Goal: Task Accomplishment & Management: Complete application form

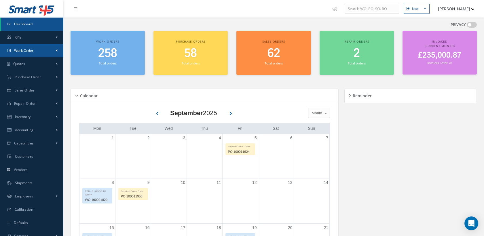
click at [16, 50] on span "Work Order" at bounding box center [24, 50] width 20 height 5
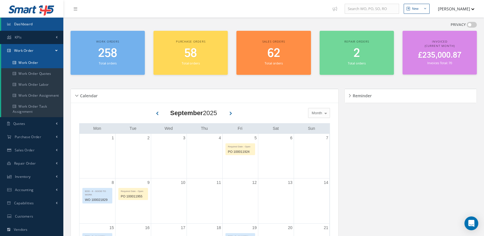
click at [31, 61] on link "Work Order" at bounding box center [32, 62] width 62 height 11
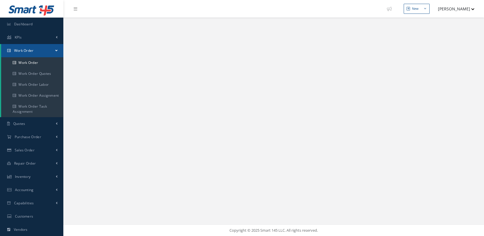
select select "25"
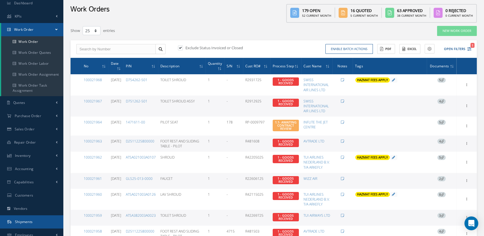
scroll to position [32, 0]
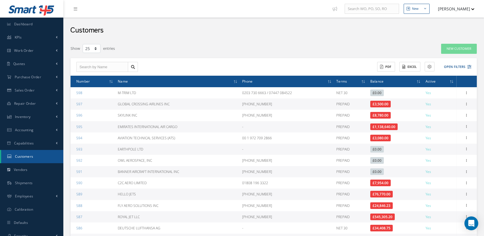
select select "25"
click at [89, 64] on input "text" at bounding box center [102, 67] width 52 height 10
type input "E"
type input "Y"
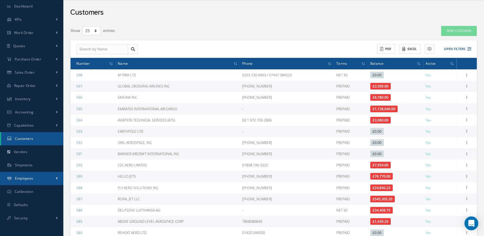
scroll to position [32, 0]
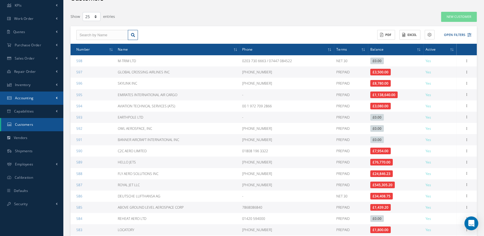
click at [27, 98] on span "Accounting" at bounding box center [24, 98] width 19 height 5
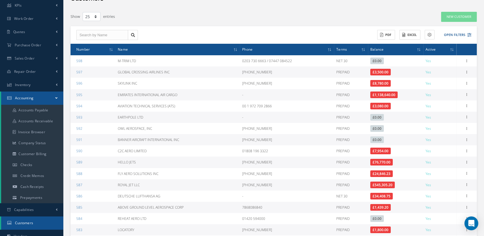
click at [59, 96] on link "Accounting" at bounding box center [32, 98] width 62 height 13
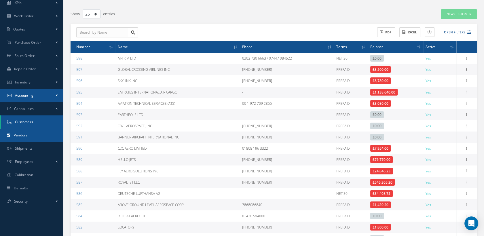
scroll to position [0, 0]
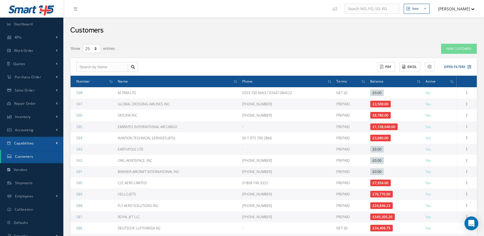
click at [30, 143] on span "Capabilities" at bounding box center [24, 143] width 20 height 5
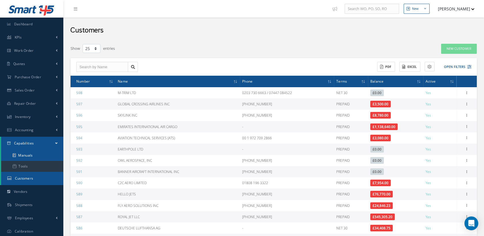
click at [30, 156] on link "Manuals" at bounding box center [32, 155] width 62 height 11
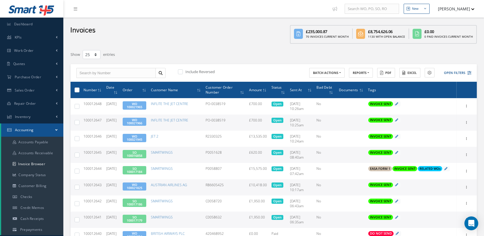
select select "25"
click at [100, 73] on input "text" at bounding box center [115, 73] width 79 height 10
paste input "100012381"
click at [81, 71] on input "100012381" at bounding box center [115, 73] width 79 height 10
type input "100012381"
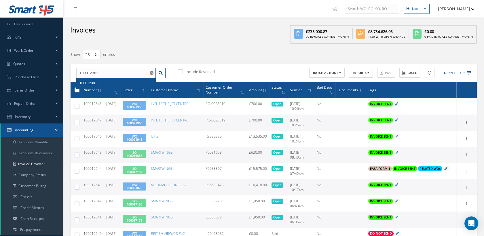
click at [90, 81] on span "100012381" at bounding box center [87, 83] width 17 height 4
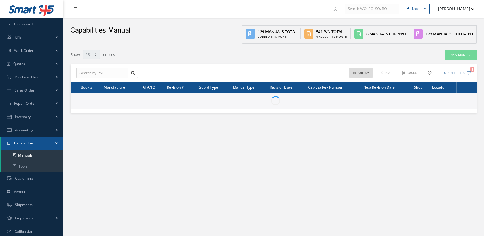
select select "25"
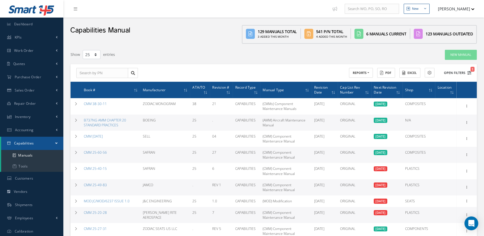
click at [468, 70] on button "Open Filters 1" at bounding box center [455, 72] width 33 height 9
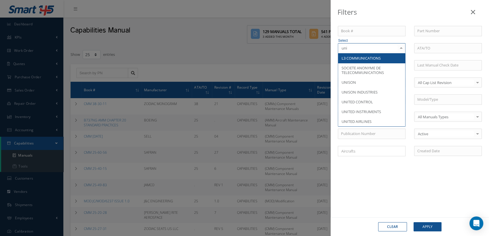
type input "unit"
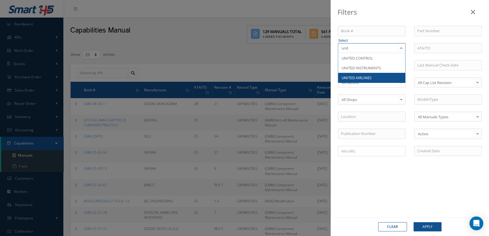
click at [368, 76] on span "UNITED AIRLINES" at bounding box center [356, 77] width 30 height 5
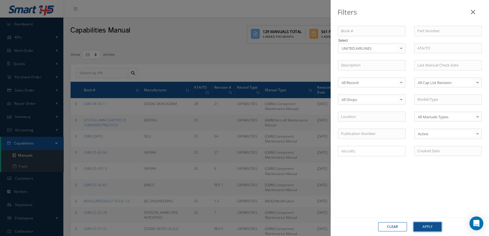
click at [426, 227] on button "Apply" at bounding box center [427, 226] width 28 height 9
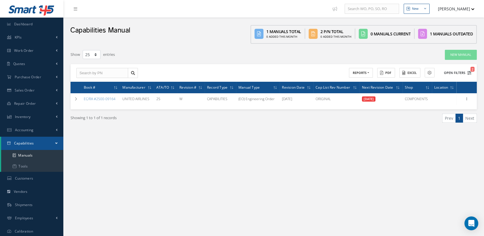
click at [468, 71] on icon "2" at bounding box center [469, 73] width 4 height 4
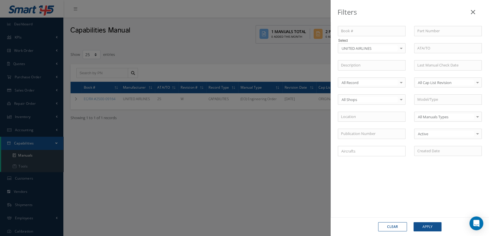
click at [283, 56] on div "Filters Book # Part Number Select UNITED AIRLINES All Manufacturers AIRBUS AMET…" at bounding box center [244, 118] width 489 height 236
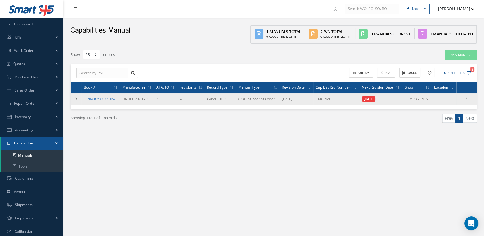
click at [97, 97] on link "EC/RA #2500-09164" at bounding box center [100, 98] width 32 height 5
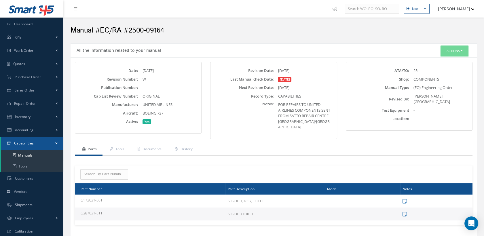
click at [447, 49] on button "Actions" at bounding box center [454, 51] width 27 height 10
click at [439, 59] on link "Edit" at bounding box center [445, 62] width 46 height 8
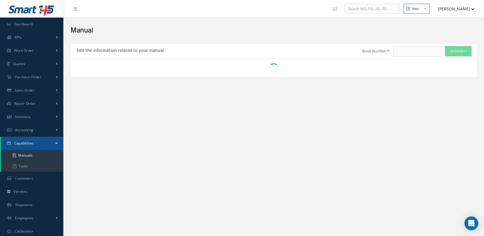
type input "EC/RA #2500-09164"
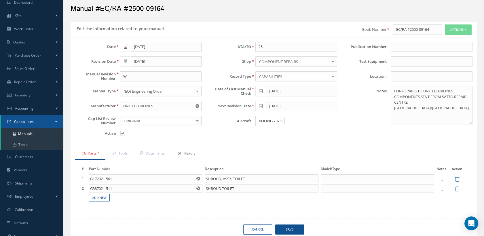
scroll to position [47, 0]
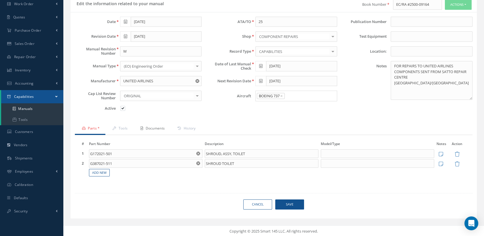
click at [158, 126] on link "Documents" at bounding box center [151, 129] width 37 height 12
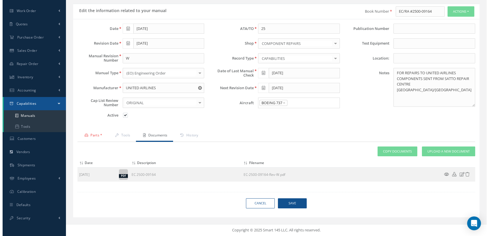
scroll to position [39, 0]
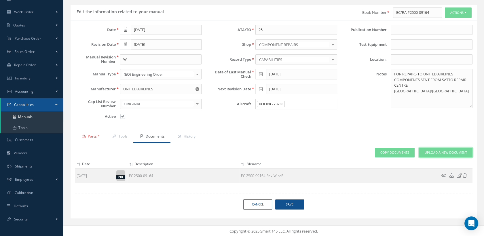
click at [447, 150] on span "Upload a New Document" at bounding box center [445, 152] width 42 height 5
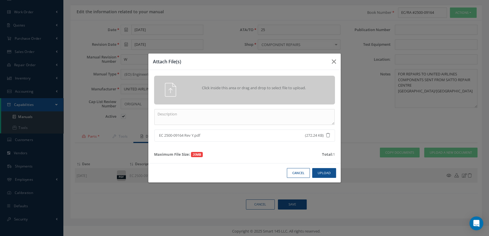
drag, startPoint x: 194, startPoint y: 134, endPoint x: 162, endPoint y: 131, distance: 31.4
click at [162, 131] on li "EC 2500-09164 Rev Y.pdf (272.24 KB)" at bounding box center [244, 135] width 180 height 12
drag, startPoint x: 162, startPoint y: 131, endPoint x: 165, endPoint y: 136, distance: 5.1
copy span "EC 2500-09164 Rev Y"
click at [178, 115] on textarea at bounding box center [244, 117] width 180 height 16
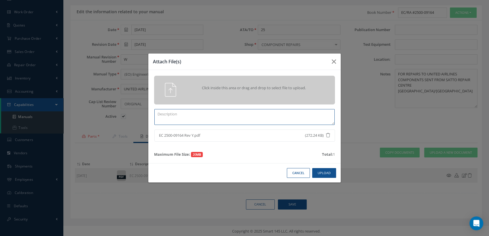
paste textarea "EC 2500-09164 Rev Y"
type textarea "EC 2500-09164 Rev Y"
click at [321, 172] on button "Upload" at bounding box center [324, 173] width 24 height 10
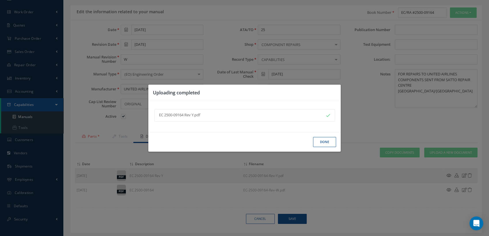
click at [324, 140] on button "Done" at bounding box center [324, 142] width 23 height 10
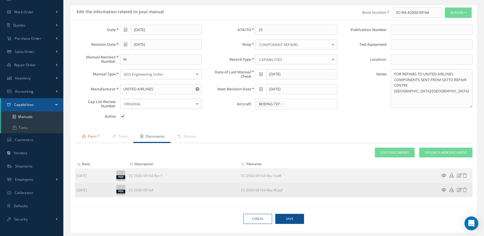
click at [460, 188] on icon at bounding box center [459, 190] width 5 height 4
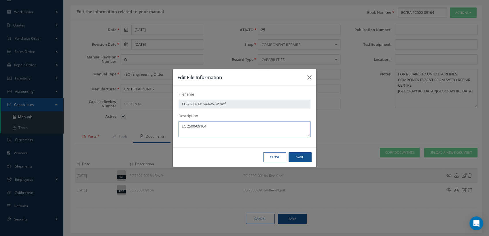
click at [218, 126] on textarea "EC 2500-09164" at bounding box center [244, 129] width 132 height 16
type textarea "EC 2500-09164 (SUPERSEDED)"
click at [300, 157] on button "Save" at bounding box center [299, 157] width 23 height 10
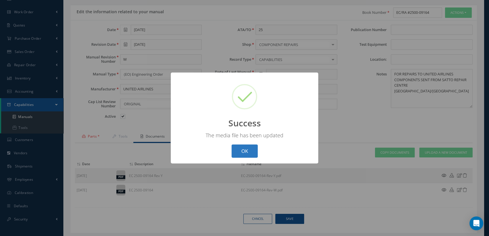
click at [253, 151] on button "OK" at bounding box center [244, 151] width 26 height 14
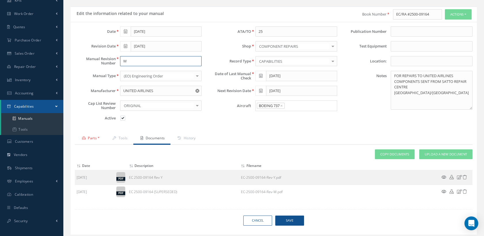
drag, startPoint x: 129, startPoint y: 61, endPoint x: 116, endPoint y: 62, distance: 13.0
click at [116, 61] on div "W" at bounding box center [161, 61] width 90 height 10
type input "U"
type input "Y"
click at [127, 46] on icon at bounding box center [125, 46] width 3 height 4
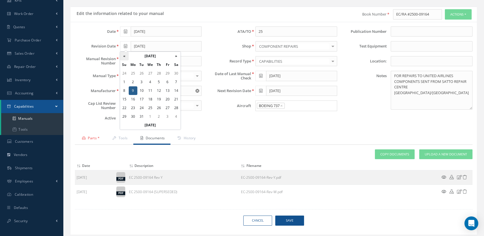
click at [126, 54] on th "«" at bounding box center [124, 56] width 9 height 9
click at [174, 54] on th "»" at bounding box center [176, 56] width 9 height 9
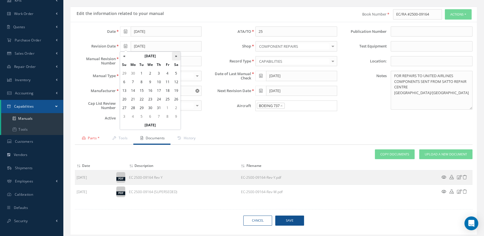
click at [174, 54] on th "»" at bounding box center [176, 56] width 9 height 9
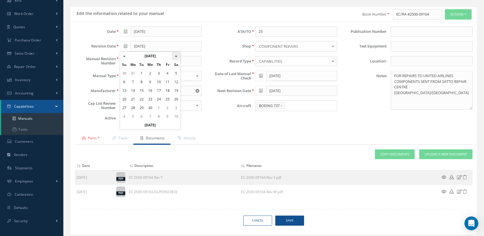
click at [174, 54] on th "»" at bounding box center [176, 56] width 9 height 9
click at [169, 81] on td "6" at bounding box center [167, 82] width 9 height 9
type input "06/06/2025"
click at [298, 217] on span "Save" at bounding box center [289, 221] width 29 height 10
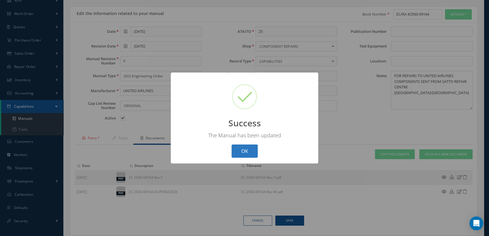
click at [248, 151] on button "OK" at bounding box center [244, 151] width 26 height 14
select select "25"
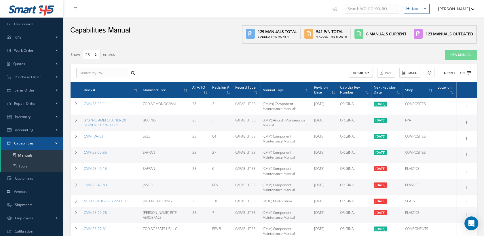
click at [467, 71] on icon at bounding box center [469, 73] width 4 height 4
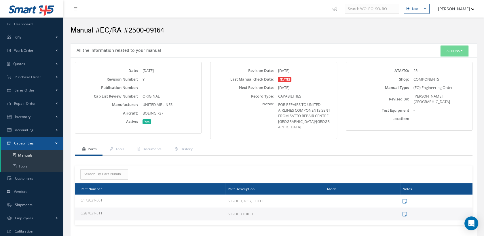
click at [455, 50] on button "Actions" at bounding box center [454, 51] width 27 height 10
click at [441, 59] on link "Edit" at bounding box center [445, 62] width 46 height 8
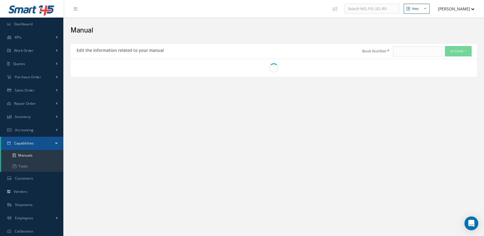
type input "EC/RA #2500-09164"
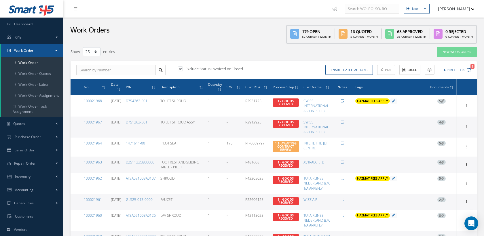
select select "25"
click at [37, 59] on link "Work Order" at bounding box center [32, 62] width 62 height 11
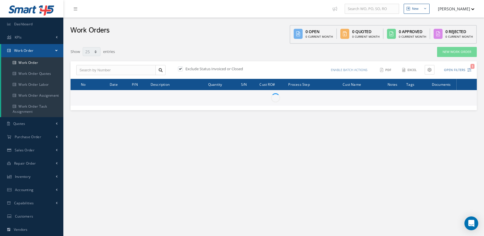
select select "25"
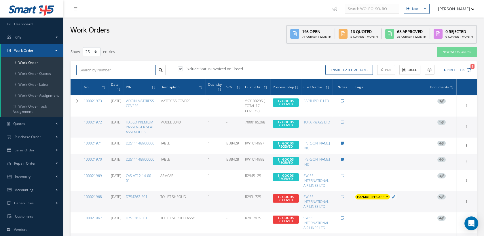
click at [88, 69] on input "text" at bounding box center [115, 70] width 79 height 10
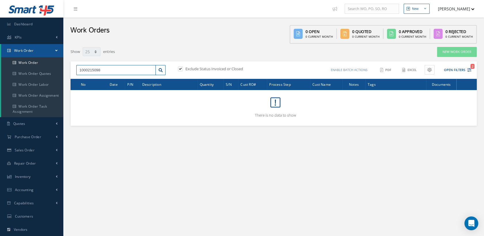
click at [96, 68] on input "1000215098" at bounding box center [115, 70] width 79 height 10
click at [101, 70] on input "1000215098" at bounding box center [115, 70] width 79 height 10
type input "100021509"
click at [96, 78] on span "100021509" at bounding box center [87, 80] width 17 height 4
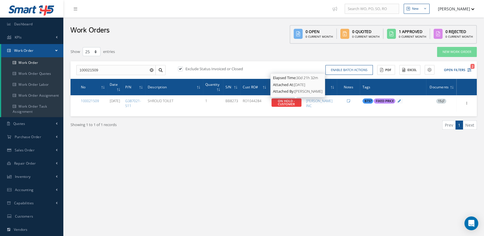
click at [290, 99] on span "ON HOLD - CUSTOMER" at bounding box center [286, 102] width 17 height 7
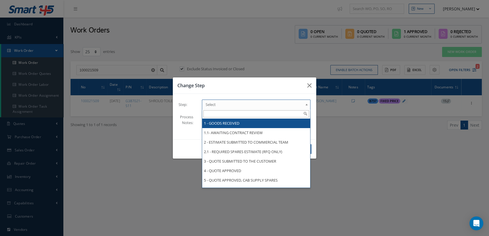
click at [305, 102] on b at bounding box center [307, 105] width 5 height 9
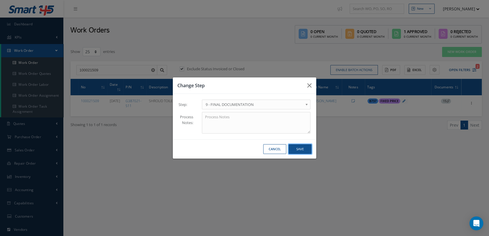
click at [291, 148] on button "Save" at bounding box center [299, 149] width 23 height 10
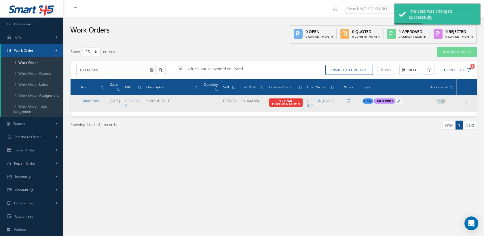
click at [84, 100] on link "100021509" at bounding box center [90, 100] width 18 height 5
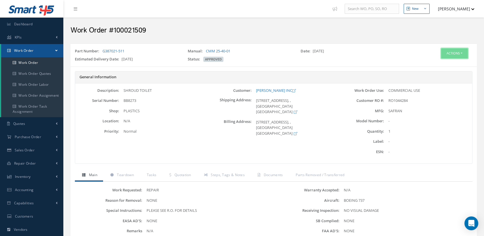
click at [452, 54] on button "Actions" at bounding box center [454, 53] width 27 height 10
click at [438, 63] on link "Edit" at bounding box center [445, 64] width 46 height 8
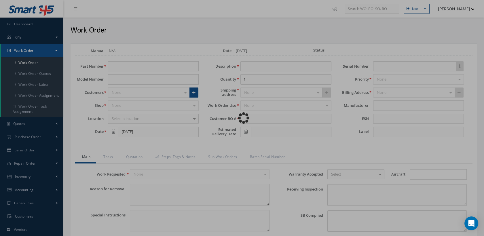
type input "G387021-511"
type input "[DATE]"
type input "SHROUD TOILET"
type input "RO1044284"
type input "[DATE]"
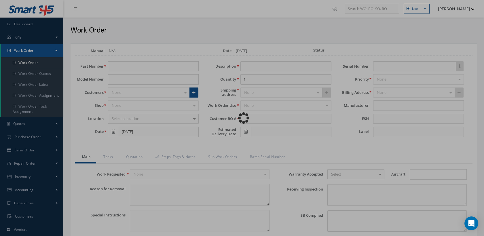
type input "BB8273"
type textarea "NONE"
type textarea "PLEASE SEE R.O. FOR DETAILS"
type input "NONE"
type textarea "NO VISUAL DAMAGE"
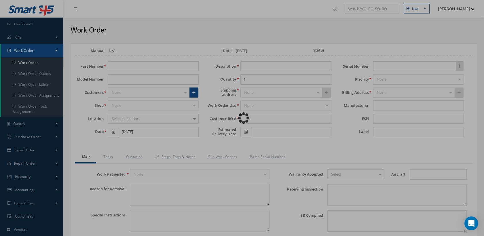
type textarea "NONE"
type input "NONE"
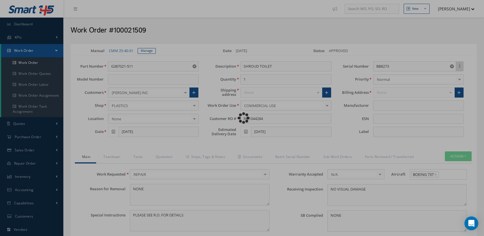
type input "SAFRAN"
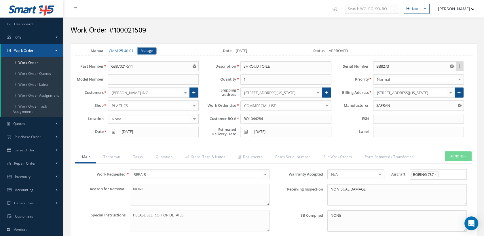
click at [143, 49] on link "Manage" at bounding box center [147, 51] width 18 height 6
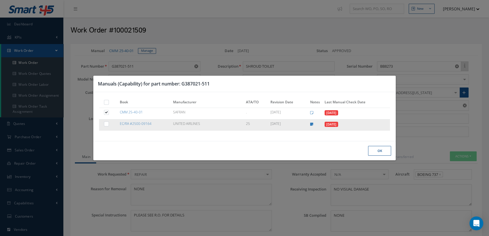
click at [100, 123] on td at bounding box center [108, 124] width 19 height 11
click at [108, 124] on label at bounding box center [108, 123] width 1 height 5
click at [105, 124] on input "checkbox" at bounding box center [107, 125] width 4 height 4
checkbox input "true"
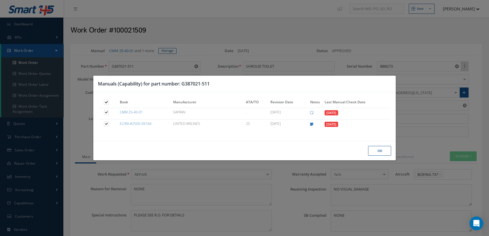
click at [373, 150] on button "Ok" at bounding box center [379, 151] width 23 height 10
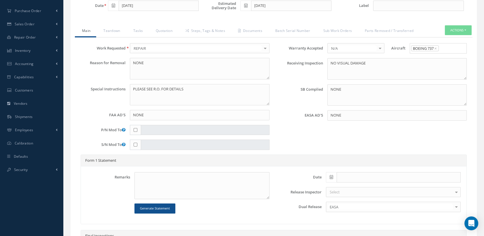
scroll to position [128, 0]
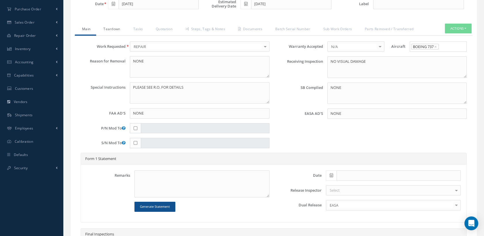
click at [110, 33] on link "Teardown" at bounding box center [111, 30] width 30 height 12
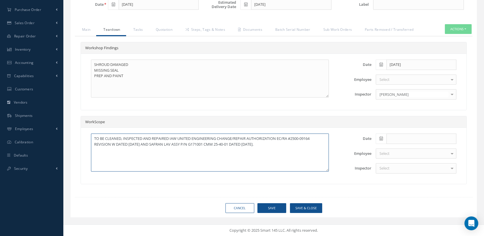
click at [114, 148] on textarea "TO BE CLEANED, INSPECTED AND REPAIRED IAW UNITED ENGINEERING CHANGE/REPAIR AUTH…" at bounding box center [210, 153] width 238 height 38
click at [131, 146] on textarea "TO BE CLEANED, INSPECTED AND REPAIRED IAW UNITED ENGINEERING CHANGE/REPAIR AUTH…" at bounding box center [210, 153] width 238 height 38
click at [151, 147] on textarea "TO BE CLEANED, INSPECTED AND REPAIRED IAW UNITED ENGINEERING CHANGE/REPAIR AUTH…" at bounding box center [210, 153] width 238 height 38
click at [150, 148] on textarea "TO BE CLEANED, INSPECTED AND REPAIRED IAW UNITED ENGINEERING CHANGE/REPAIR AUTH…" at bounding box center [210, 153] width 238 height 38
drag, startPoint x: 287, startPoint y: 150, endPoint x: 106, endPoint y: 142, distance: 181.5
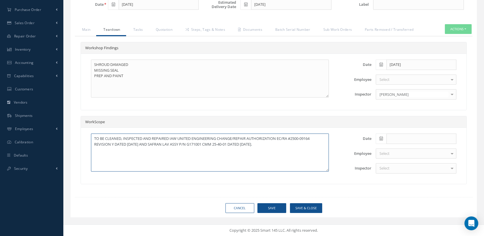
click at [106, 142] on textarea "TO BE CLEANED, INSPECTED AND REPAIRED IAW UNITED ENGINEERING CHANGE/REPAIR AUTH…" at bounding box center [210, 153] width 238 height 38
type textarea "TO BE CLEANED, INSPECTED AND REPAIRED IAW UNITED ENGINEERING CHANGE/REPAIR AUTH…"
click at [90, 33] on link "Main" at bounding box center [85, 30] width 21 height 12
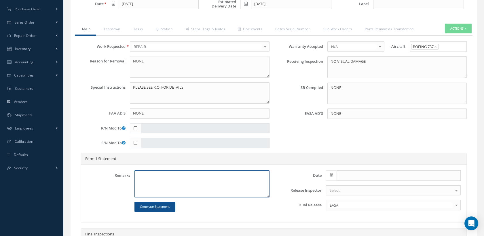
click at [145, 176] on textarea at bounding box center [201, 183] width 135 height 27
paste textarea "CLEANED, INSPECTED AND REPAIRED IAW UNITED ENGINEERING CHANGE/REPAIR AUTHORIZAT…"
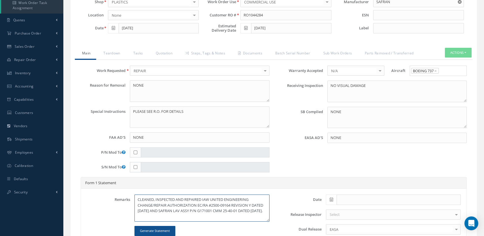
scroll to position [192, 0]
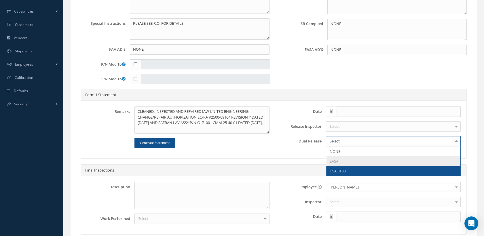
click at [345, 173] on span "USA 8130" at bounding box center [337, 170] width 16 height 5
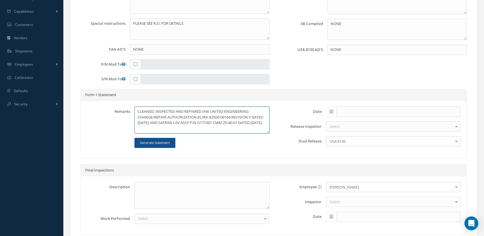
click at [162, 134] on textarea "CLEANED, INSPECTED AND REPAIRED IAW UNITED ENGINEERING CHANGE/REPAIR AUTHORIZAT…" at bounding box center [201, 119] width 135 height 27
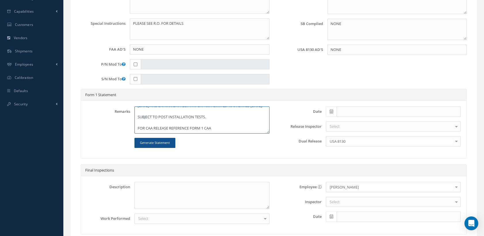
type textarea "CLEANED, INSPECTED AND REPAIRED IAW UNITED ENGINEERING CHANGE/REPAIR AUTHORIZAT…"
click at [331, 113] on span at bounding box center [331, 111] width 11 height 10
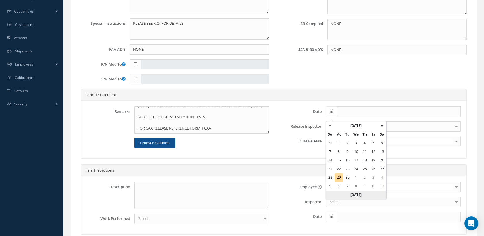
click at [355, 192] on th "Today" at bounding box center [356, 194] width 60 height 9
type input "[DATE]"
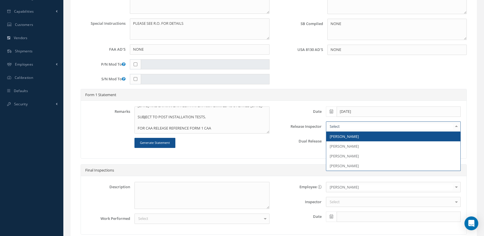
click at [336, 139] on span "[PERSON_NAME]" at bounding box center [343, 136] width 29 height 5
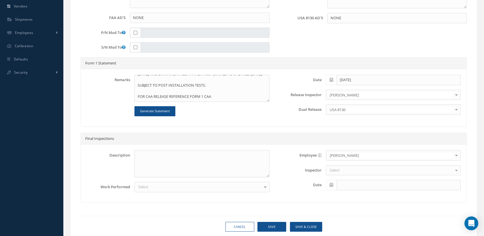
scroll to position [245, 0]
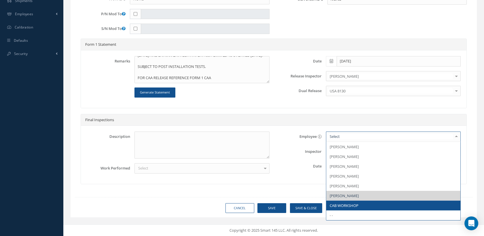
drag, startPoint x: 340, startPoint y: 206, endPoint x: 339, endPoint y: 154, distance: 52.4
click at [340, 205] on span "CAB WORKSHOP" at bounding box center [343, 205] width 29 height 5
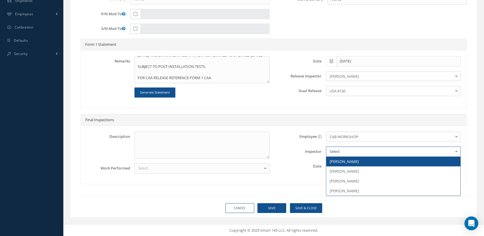
click at [337, 148] on div at bounding box center [393, 151] width 135 height 10
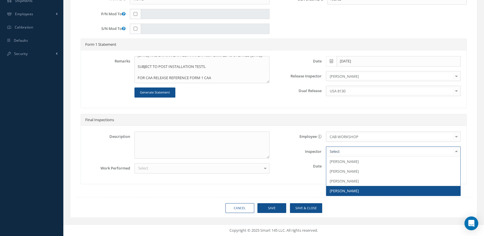
click at [343, 188] on span "[PERSON_NAME]" at bounding box center [393, 191] width 134 height 10
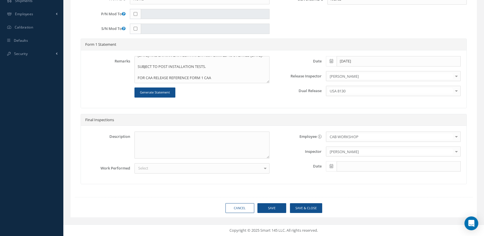
click at [332, 166] on icon at bounding box center [330, 166] width 3 height 4
click at [330, 88] on th "«" at bounding box center [330, 92] width 9 height 9
click at [373, 140] on td "29" at bounding box center [373, 144] width 9 height 9
type input "[DATE]"
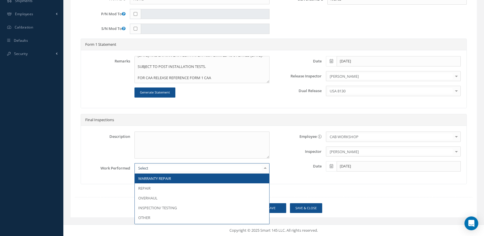
click at [206, 171] on div at bounding box center [201, 168] width 135 height 10
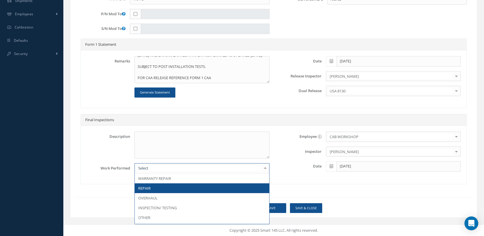
drag, startPoint x: 158, startPoint y: 189, endPoint x: 185, endPoint y: 185, distance: 26.9
click at [158, 189] on span "REPAIR" at bounding box center [202, 188] width 134 height 10
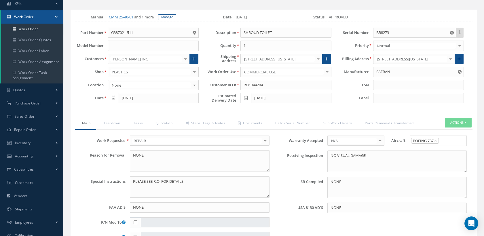
scroll to position [0, 0]
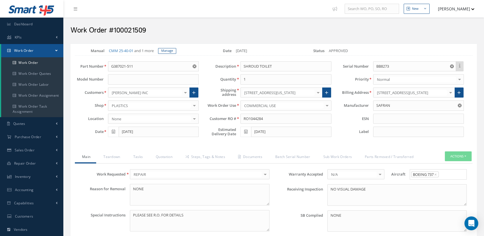
drag, startPoint x: 149, startPoint y: 31, endPoint x: 114, endPoint y: 29, distance: 35.2
click at [114, 29] on h2 "Work Order #100021509" at bounding box center [273, 30] width 406 height 9
copy h2 "100021509"
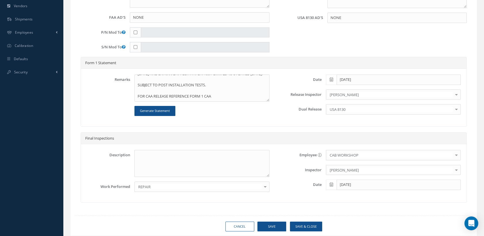
scroll to position [22, 0]
click at [215, 99] on textarea "CLEANED, INSPECTED AND REPAIRED IAW UNITED ENGINEERING CHANGE/REPAIR AUTHORIZAT…" at bounding box center [201, 88] width 135 height 27
paste textarea "100021509"
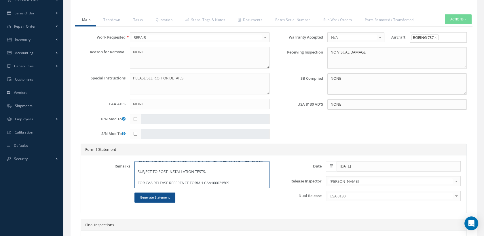
scroll to position [64, 0]
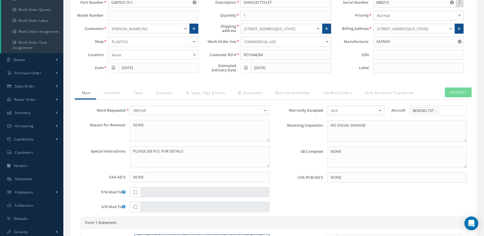
type textarea "CLEANED, INSPECTED AND REPAIRED IAW UNITED ENGINEERING CHANGE/REPAIR AUTHORIZAT…"
click at [453, 97] on button "Actions" at bounding box center [458, 92] width 27 height 10
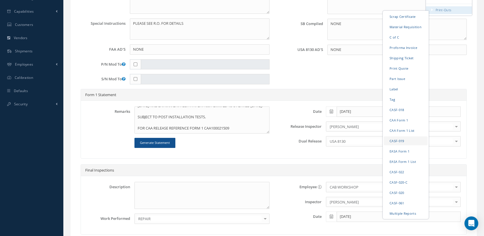
scroll to position [224, 0]
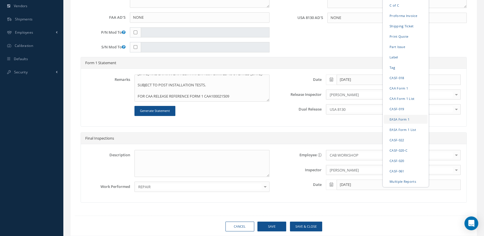
click at [401, 123] on link "EASA Form 1" at bounding box center [406, 119] width 44 height 9
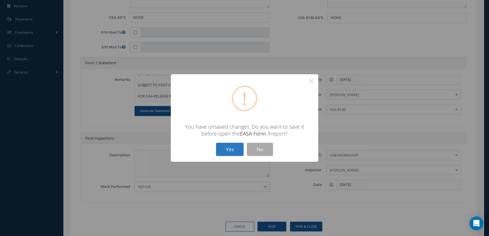
click at [235, 148] on button "Yes" at bounding box center [230, 150] width 28 height 14
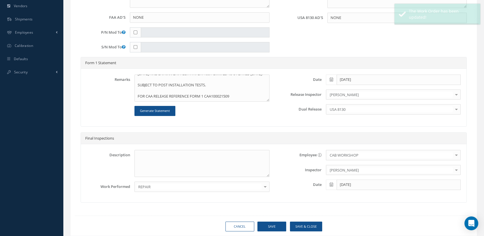
type input "SAFRAN"
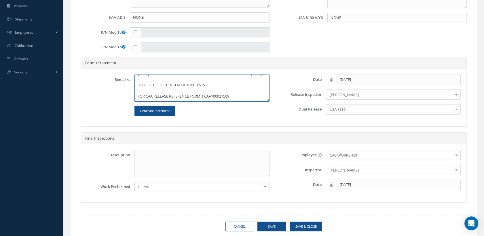
click at [149, 94] on textarea "CLEANED, INSPECTED AND REPAIRED IAW UNITED ENGINEERING CHANGE/REPAIR AUTHORIZAT…" at bounding box center [201, 88] width 135 height 27
click at [213, 94] on textarea "CLEANED, INSPECTED AND REPAIRED IAW UNITED ENGINEERING CHANGE/REPAIR AUTHORIZAT…" at bounding box center [201, 88] width 135 height 27
click at [209, 96] on textarea "CLEANED, INSPECTED AND REPAIRED IAW UNITED ENGINEERING CHANGE/REPAIR AUTHORIZAT…" at bounding box center [201, 88] width 135 height 27
click at [212, 95] on textarea "CLEANED, INSPECTED AND REPAIRED IAW UNITED ENGINEERING CHANGE/REPAIR AUTHORIZAT…" at bounding box center [201, 88] width 135 height 27
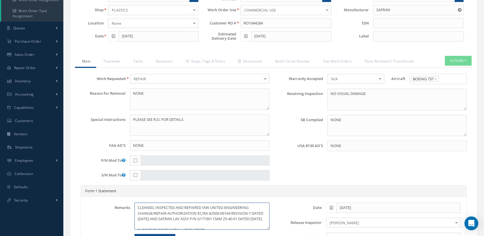
scroll to position [32, 0]
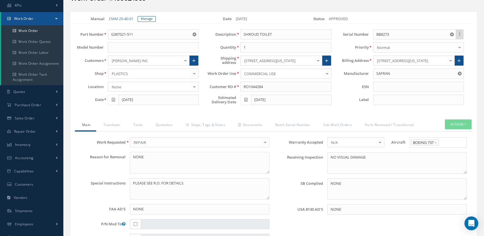
type textarea "CLEANED, INSPECTED AND REPAIRED IAW UNITED ENGINEERING CHANGE/REPAIR AUTHORIZAT…"
click at [454, 125] on button "Actions" at bounding box center [458, 124] width 27 height 10
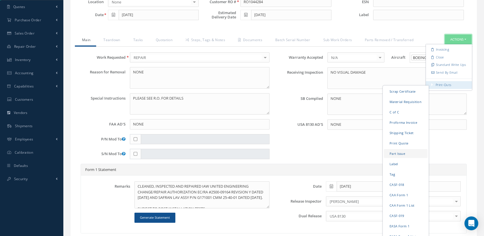
scroll to position [128, 0]
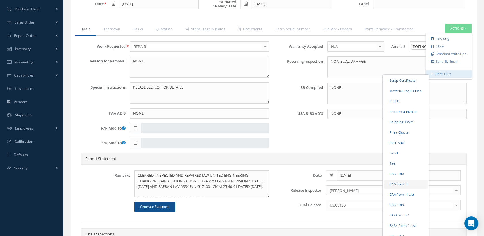
click at [396, 183] on link "CAA Form 1" at bounding box center [406, 184] width 44 height 9
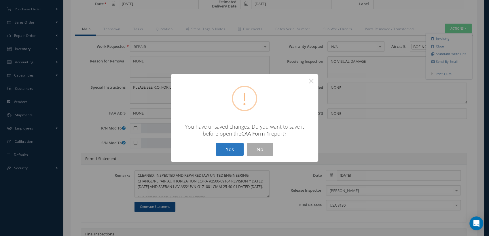
click at [239, 151] on button "Yes" at bounding box center [230, 150] width 28 height 14
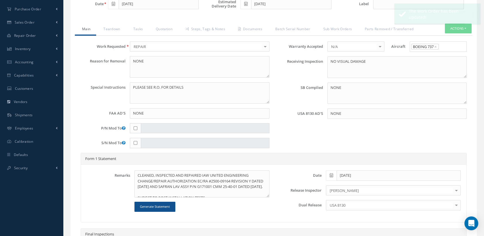
type input "SAFRAN"
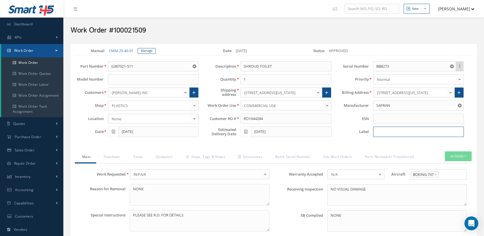
click at [392, 129] on input at bounding box center [418, 132] width 91 height 10
type input "GL 4031"
click at [221, 153] on link "Steps, Tags & Notes" at bounding box center [204, 157] width 53 height 12
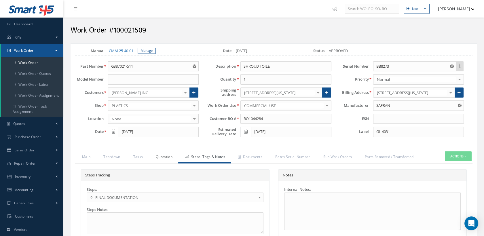
click at [175, 155] on link "Quotation" at bounding box center [163, 157] width 30 height 12
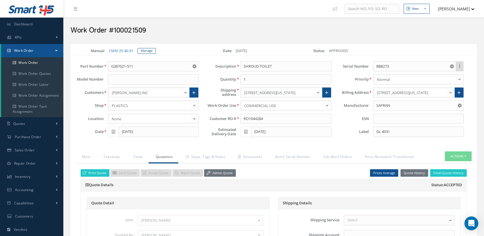
scroll to position [32, 0]
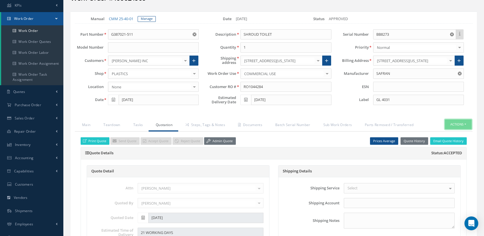
click at [459, 124] on button "Actions" at bounding box center [458, 124] width 27 height 10
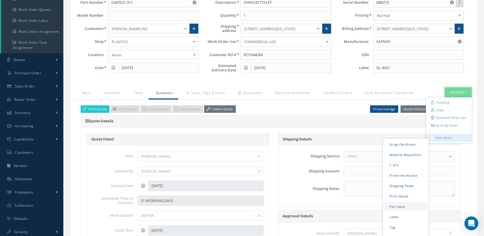
scroll to position [96, 0]
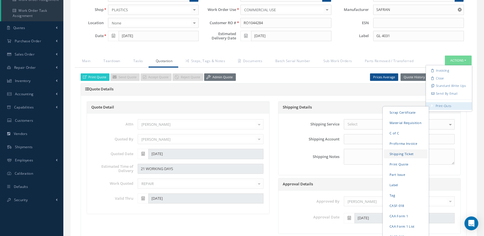
click at [398, 152] on link "Shipping Ticket" at bounding box center [406, 153] width 44 height 9
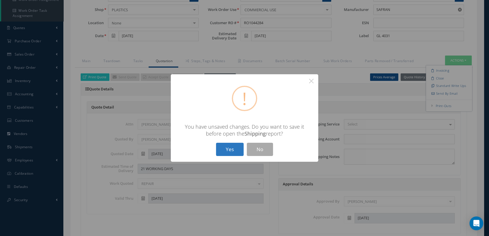
click at [233, 152] on button "Yes" at bounding box center [230, 150] width 28 height 14
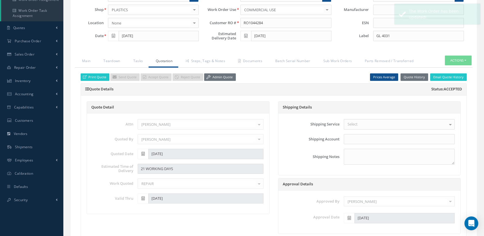
type input "SAFRAN"
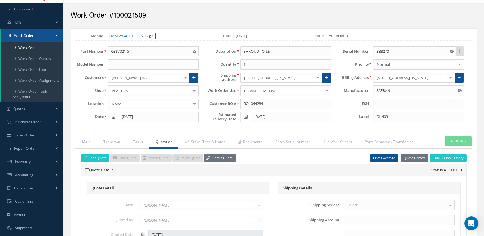
scroll to position [0, 0]
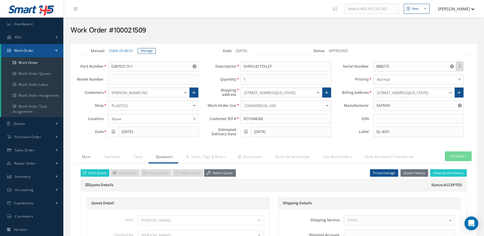
click at [85, 156] on link "Main" at bounding box center [85, 157] width 21 height 12
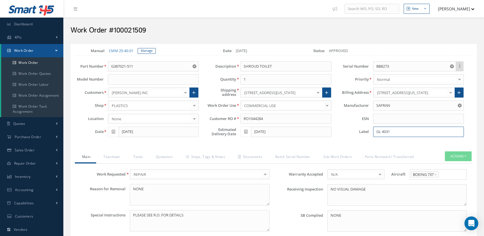
drag, startPoint x: 390, startPoint y: 131, endPoint x: 372, endPoint y: 131, distance: 18.7
click at [372, 131] on div "GL 4031" at bounding box center [418, 132] width 99 height 10
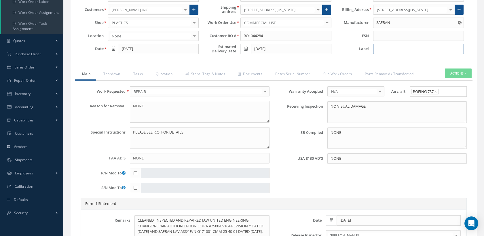
scroll to position [160, 0]
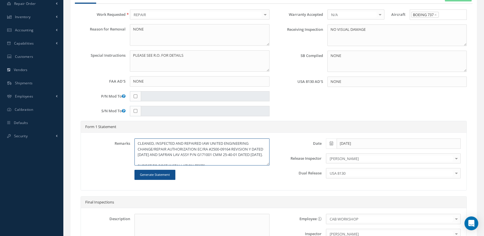
click at [254, 148] on textarea "CLEANED, INSPECTED AND REPAIRED IAW UNITED ENGINEERING CHANGE/REPAIR AUTHORIZAT…" at bounding box center [201, 151] width 135 height 27
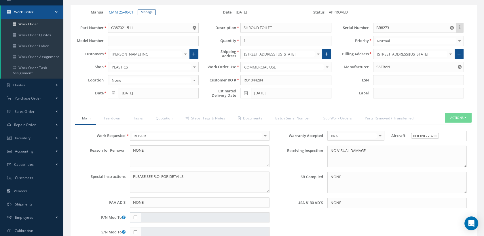
scroll to position [32, 0]
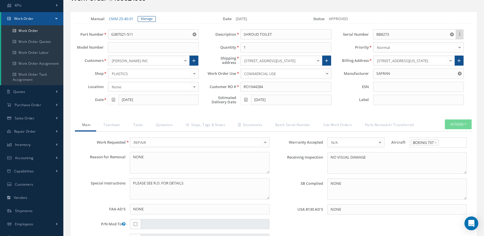
type textarea "CLEANED, INSPECTED AND REPAIRED IAW UNITED ENGINEERING CHANGE/REPAIR AUTHORIZAT…"
click at [450, 124] on button "Actions" at bounding box center [458, 124] width 27 height 10
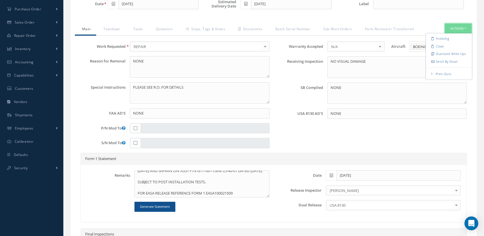
scroll to position [22, 0]
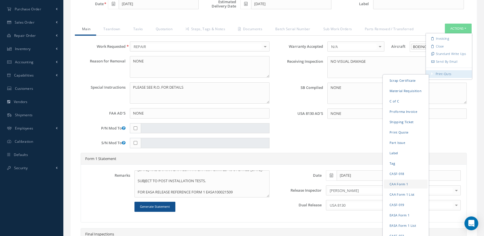
click at [397, 181] on link "CAA Form 1" at bounding box center [406, 184] width 44 height 9
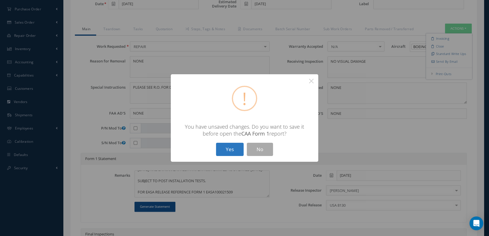
click at [230, 150] on button "Yes" at bounding box center [230, 150] width 28 height 14
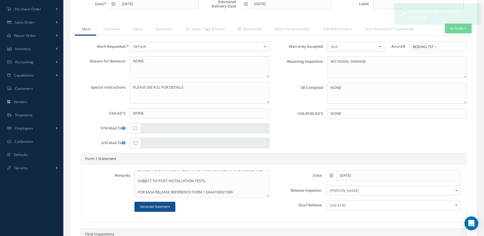
type input "SAFRAN"
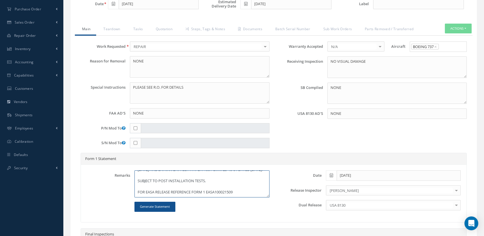
drag, startPoint x: 152, startPoint y: 191, endPoint x: 143, endPoint y: 190, distance: 8.3
click at [143, 190] on textarea "CLEANED, INSPECTED AND REPAIRED IAW UNITED ENGINEERING CHANGE/REPAIR AUTHORIZAT…" at bounding box center [201, 183] width 135 height 27
click at [154, 191] on textarea "CLEANED, INSPECTED AND REPAIRED IAW UNITED ENGINEERING CHANGE/REPAIR AUTHORIZAT…" at bounding box center [201, 183] width 135 height 27
click at [152, 189] on textarea "CLEANED, INSPECTED AND REPAIRED IAW UNITED ENGINEERING CHANGE/REPAIR AUTHORIZAT…" at bounding box center [201, 183] width 135 height 27
click at [211, 189] on textarea "CLEANED, INSPECTED AND REPAIRED IAW UNITED ENGINEERING CHANGE/REPAIR AUTHORIZAT…" at bounding box center [201, 183] width 135 height 27
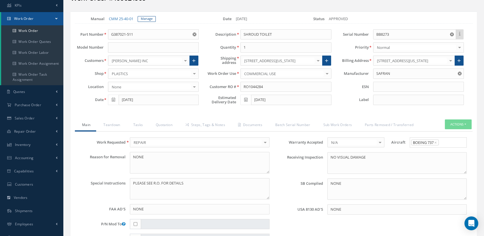
type textarea "CLEANED, INSPECTED AND REPAIRED IAW UNITED ENGINEERING CHANGE/REPAIR AUTHORIZAT…"
click at [455, 119] on button "Actions" at bounding box center [458, 124] width 27 height 10
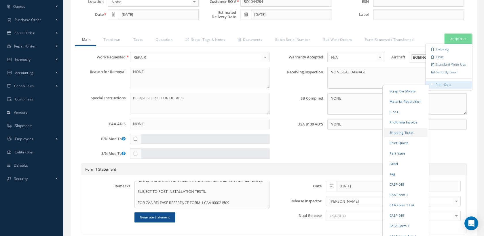
scroll to position [160, 0]
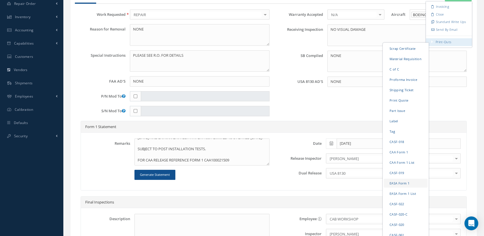
click at [402, 181] on link "EASA Form 1" at bounding box center [406, 183] width 44 height 9
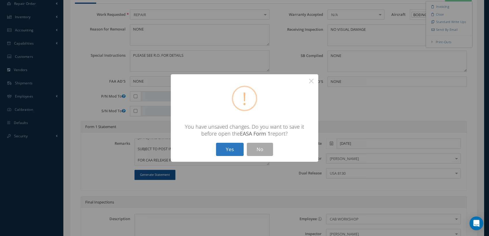
click at [228, 151] on button "Yes" at bounding box center [230, 150] width 28 height 14
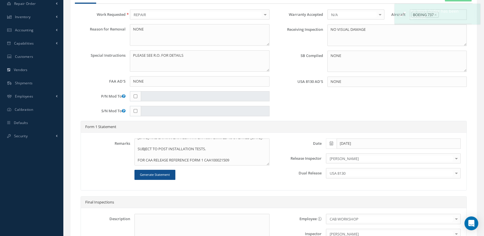
type input "SAFRAN"
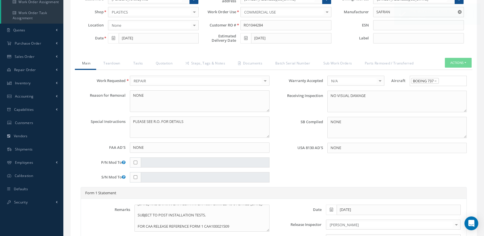
scroll to position [64, 0]
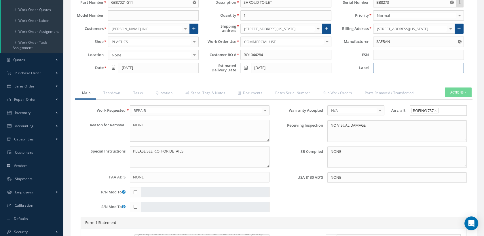
click at [381, 65] on input at bounding box center [418, 68] width 91 height 10
type input "GL4031"
click at [251, 95] on link "Documents" at bounding box center [249, 93] width 37 height 12
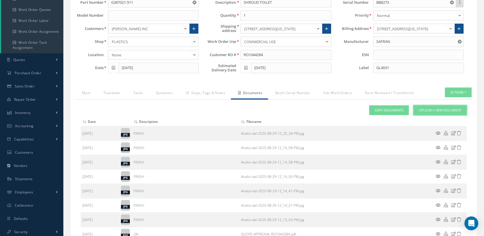
click at [428, 110] on span "Upload a New Document" at bounding box center [440, 110] width 42 height 5
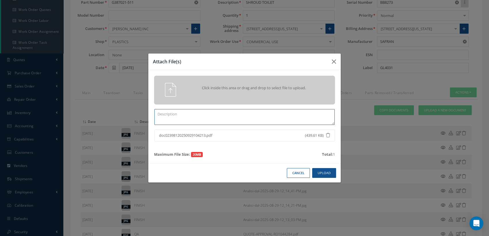
click at [166, 113] on textarea at bounding box center [244, 117] width 180 height 16
paste textarea "https://cabinairgroup.com/"
drag, startPoint x: 212, startPoint y: 114, endPoint x: 191, endPoint y: 112, distance: 21.1
click at [191, 112] on textarea "EASA FORM 1 EASA100021509" at bounding box center [244, 117] width 180 height 16
click at [323, 172] on button "Upload" at bounding box center [324, 173] width 24 height 10
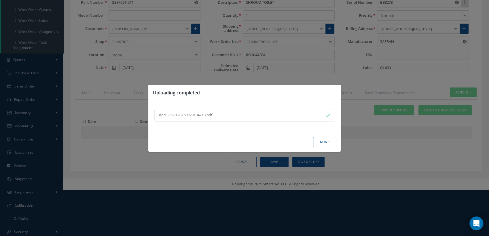
click at [324, 140] on button "Done" at bounding box center [324, 142] width 23 height 10
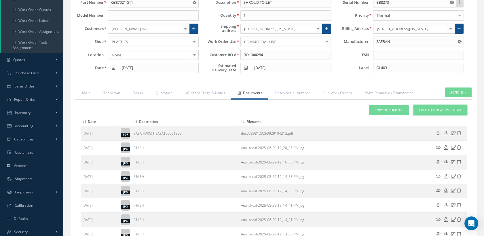
click at [423, 108] on span "Upload a New Document" at bounding box center [440, 110] width 42 height 5
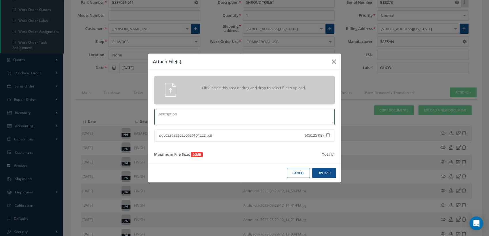
click at [172, 118] on textarea at bounding box center [244, 117] width 180 height 16
paste textarea "100021509"
type textarea "CAA FORM 1 CAA100021509"
click at [321, 172] on button "Upload" at bounding box center [324, 173] width 24 height 10
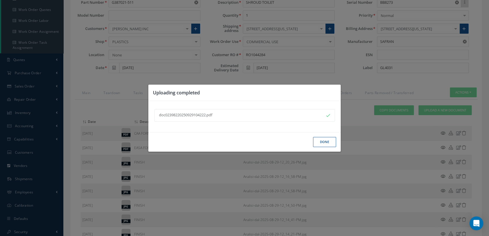
click at [325, 144] on button "Done" at bounding box center [324, 142] width 23 height 10
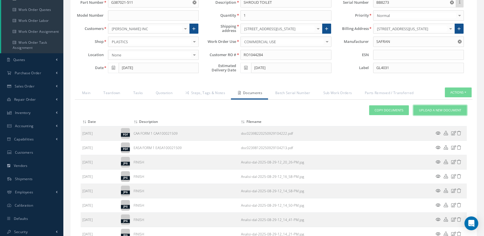
drag, startPoint x: 449, startPoint y: 109, endPoint x: 439, endPoint y: 113, distance: 10.0
click at [449, 109] on span "Upload a New Document" at bounding box center [440, 110] width 42 height 5
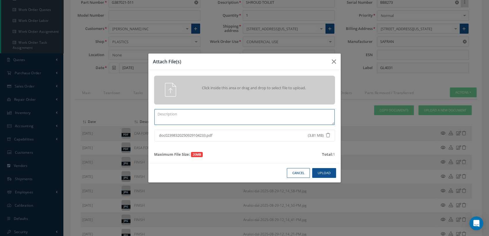
click at [165, 118] on textarea at bounding box center [244, 117] width 180 height 16
type textarea "COMPLETED CASF-019 WORKSHEET"
click at [322, 174] on button "Upload" at bounding box center [324, 173] width 24 height 10
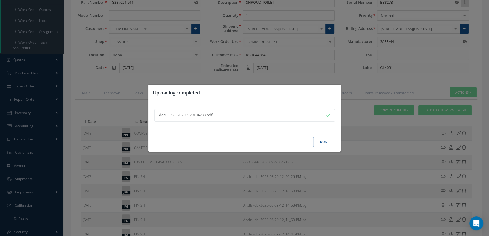
click at [319, 139] on button "Done" at bounding box center [324, 142] width 23 height 10
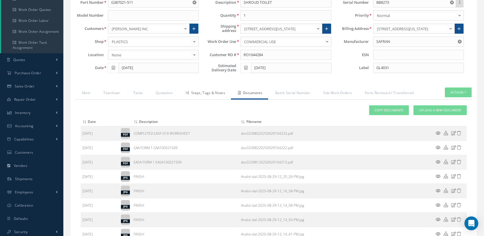
drag, startPoint x: 210, startPoint y: 93, endPoint x: 207, endPoint y: 96, distance: 4.5
click at [210, 93] on link "Steps, Tags & Notes" at bounding box center [204, 93] width 53 height 12
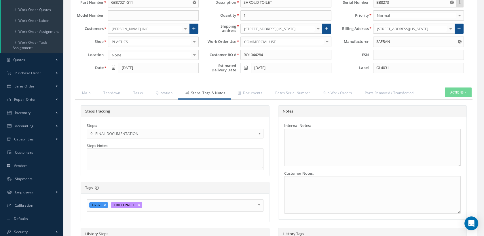
click at [159, 133] on span "9 - FINAL DOCUMENTATION" at bounding box center [172, 133] width 165 height 7
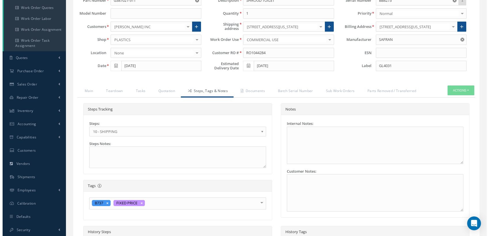
scroll to position [288, 0]
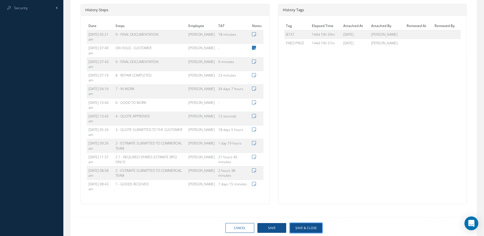
click at [308, 225] on button "Save & Close" at bounding box center [306, 228] width 32 height 10
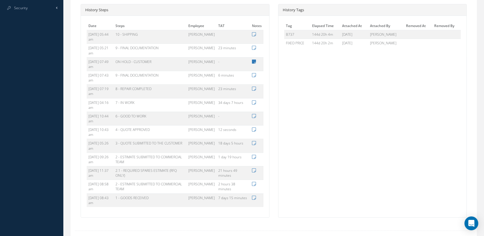
type input "SAFRAN"
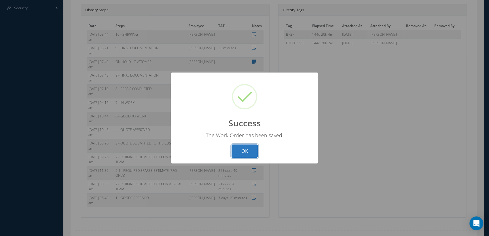
click at [254, 148] on button "OK" at bounding box center [244, 151] width 26 height 14
select select "25"
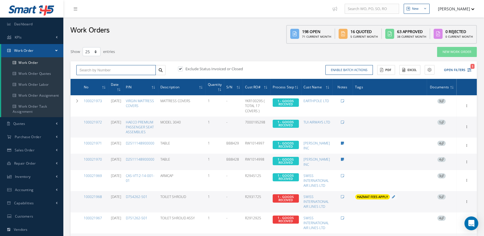
click at [106, 68] on input "text" at bounding box center [115, 70] width 79 height 10
paste input "100021509"
type input "100021509"
click at [97, 78] on div "100021509" at bounding box center [115, 80] width 73 height 6
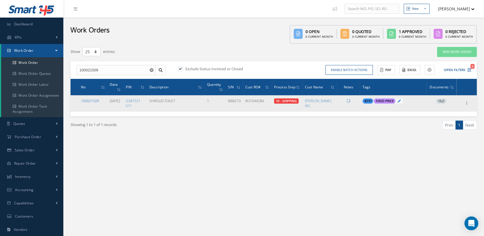
click at [92, 99] on link "100021509" at bounding box center [90, 100] width 18 height 5
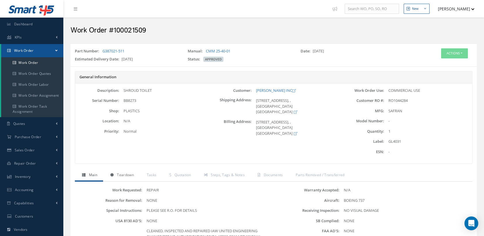
click at [133, 173] on span "Teardown" at bounding box center [125, 174] width 17 height 5
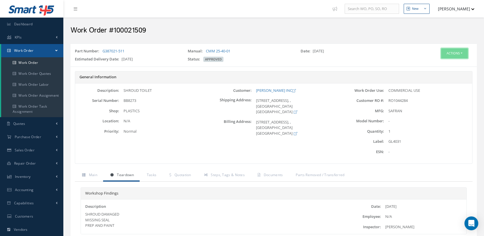
click at [446, 54] on button "Actions" at bounding box center [454, 53] width 27 height 10
click at [436, 62] on link "Edit" at bounding box center [445, 64] width 46 height 8
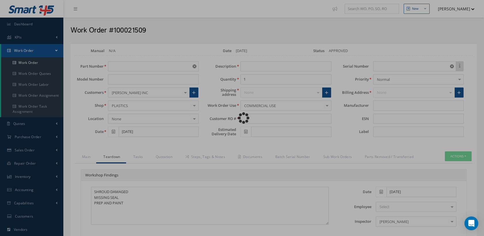
type input "G387021-511"
type input "[DATE]"
type input "SHROUD TOILET"
type input "RO1044284"
type input "07/04/2025"
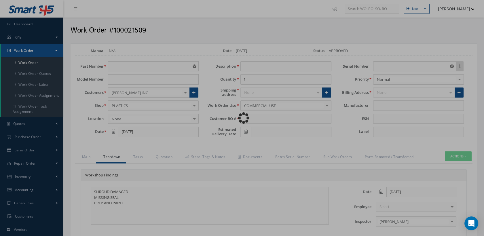
type input "BB8273"
type input "GL4031"
type textarea "NONE"
type textarea "PLEASE SEE R.O. FOR DETAILS"
type input "NONE"
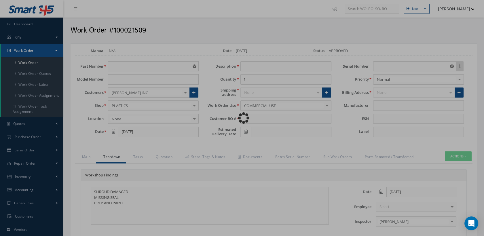
type textarea "NO VISUAL DAMAGE"
type textarea "NONE"
type input "NONE"
type textarea "CLEANED, INSPECTED AND REPAIRED IAW UNITED ENGINEERING CHANGE/REPAIR AUTHORIZAT…"
type input "[DATE]"
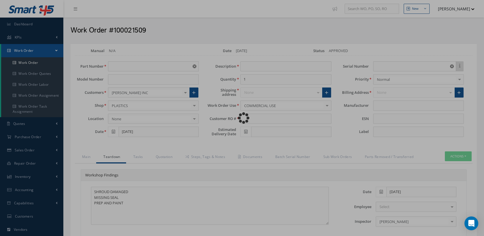
type input "[DATE]"
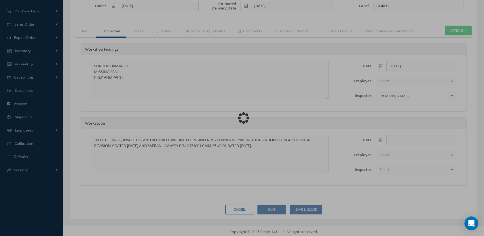
type input "SAFRAN"
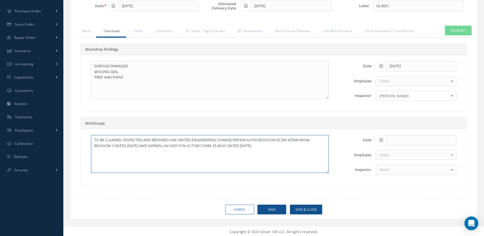
click at [113, 144] on textarea "TO BE CLEANED, INSPECTED AND REPAIRED IAW UNITED ENGINEERING CHANGE/REPAIR AUTH…" at bounding box center [210, 154] width 238 height 38
type textarea "TO BE CLEANED, INSPECTED AND REPAIRED IAW UNITED ENGINEERING CHANGE/REPAIR AUTH…"
click at [267, 210] on button "Save" at bounding box center [271, 210] width 29 height 10
type input "SAFRAN"
click at [82, 27] on link "Main" at bounding box center [85, 32] width 21 height 12
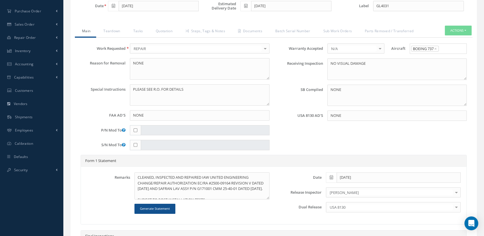
scroll to position [22, 0]
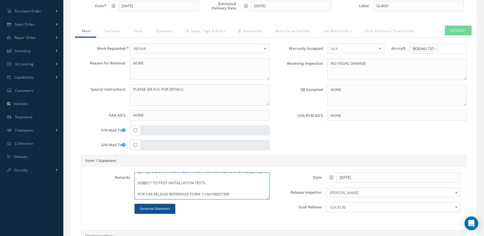
click at [203, 193] on textarea "CLEANED, INSPECTED AND REPAIRED IAW UNITED ENGINEERING CHANGE/REPAIR AUTHORIZAT…" at bounding box center [201, 185] width 135 height 27
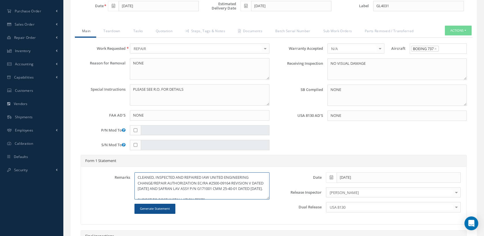
drag, startPoint x: 210, startPoint y: 184, endPoint x: 127, endPoint y: 171, distance: 84.4
click at [127, 172] on div "Remarks CLEANED, INSPECTED AND REPAIRED IAW UNITED ENGINEERING CHANGE/REPAIR AU…" at bounding box center [177, 192] width 191 height 41
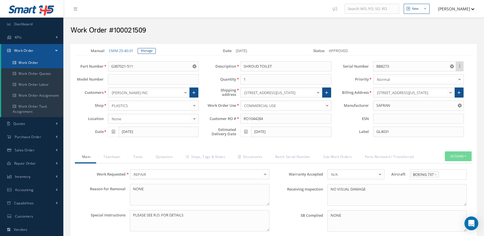
click at [30, 59] on link "Work Order" at bounding box center [32, 62] width 62 height 11
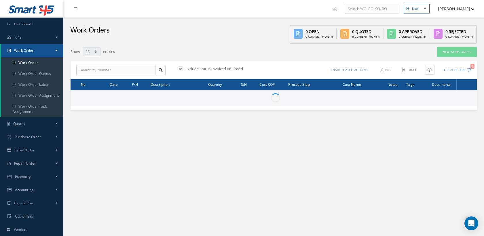
select select "25"
click at [105, 67] on input "text" at bounding box center [115, 70] width 79 height 10
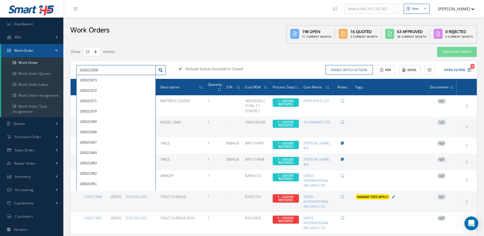
type input "100021506"
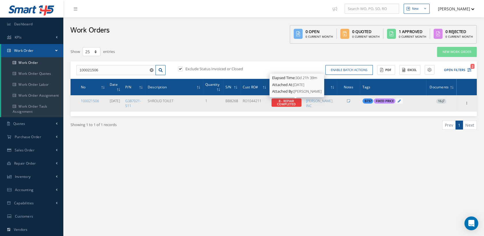
click at [294, 100] on span "8 - REPAIR COMPLETED" at bounding box center [286, 102] width 19 height 7
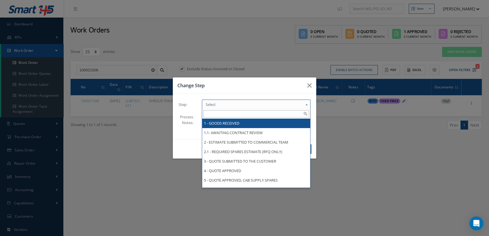
click at [294, 101] on span "Select" at bounding box center [253, 104] width 97 height 7
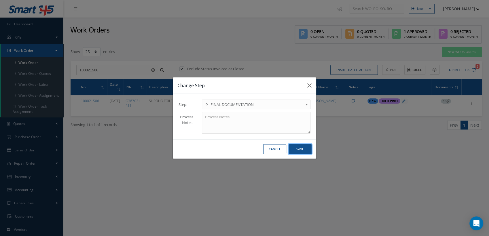
click at [300, 149] on button "Save" at bounding box center [299, 149] width 23 height 10
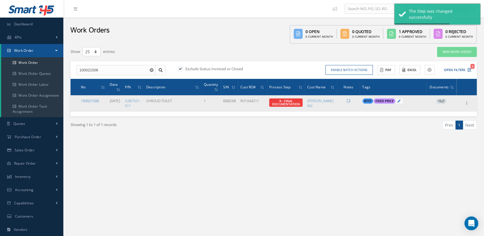
click at [86, 99] on link "100021506" at bounding box center [90, 100] width 18 height 5
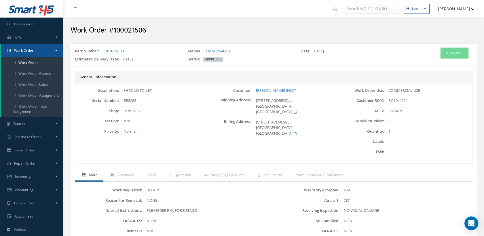
click at [444, 56] on button "Actions" at bounding box center [454, 53] width 27 height 10
click at [437, 63] on link "Edit" at bounding box center [445, 64] width 46 height 8
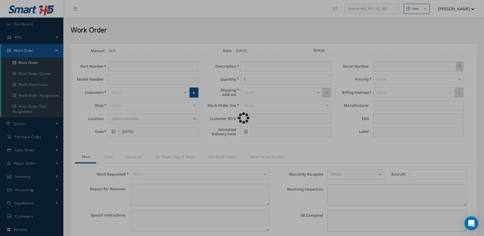
type input "G387021-511"
type input "[DATE]"
type input "SHROUD TOILET"
type input "RO1044211"
type input "[DATE]"
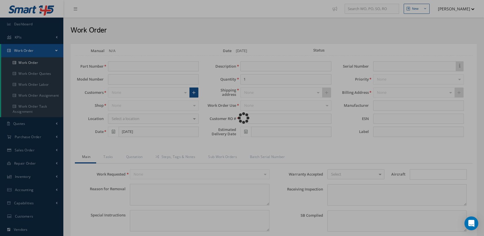
type input "BB8268"
type textarea "NONE"
type textarea "PLEASE SEE R.O. FOR DETAILS"
type input "NONE"
type textarea "NO VISUAL DAMAGE"
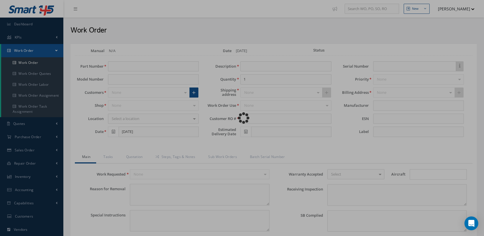
type textarea "NONE"
type input "NONE"
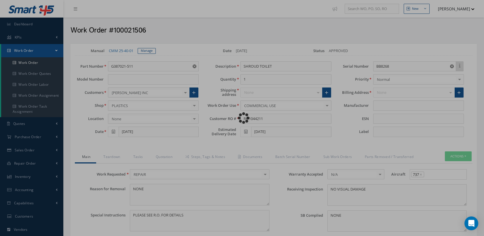
type input "SAFRAN"
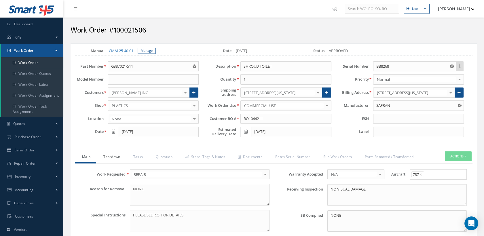
click at [115, 157] on link "Teardown" at bounding box center [111, 157] width 30 height 12
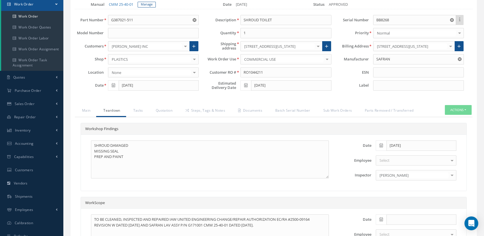
scroll to position [96, 0]
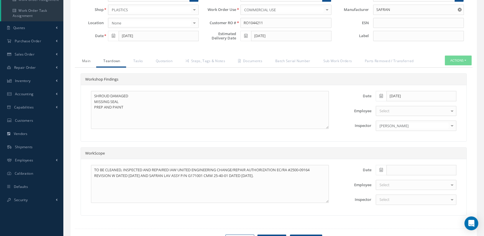
click at [85, 59] on link "Main" at bounding box center [85, 62] width 21 height 12
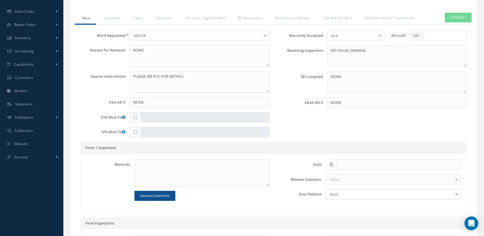
scroll to position [192, 0]
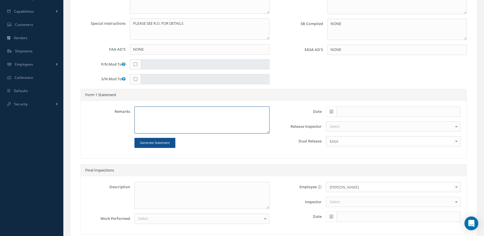
click at [147, 113] on textarea at bounding box center [201, 119] width 135 height 27
paste textarea "CLEANED, INSPECTED AND REPAIRED IAW UNITED ENGINEERING CHANGE/REPAIR AUTHORIZAT…"
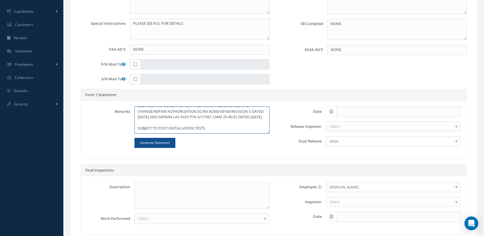
scroll to position [0, 0]
drag, startPoint x: 173, startPoint y: 112, endPoint x: 251, endPoint y: 116, distance: 78.4
click at [251, 116] on textarea "CLEANED, INSPECTED AND REPAIRED IAW UNITED ENGINEERING CHANGE/REPAIR AUTHORIZAT…" at bounding box center [201, 119] width 135 height 27
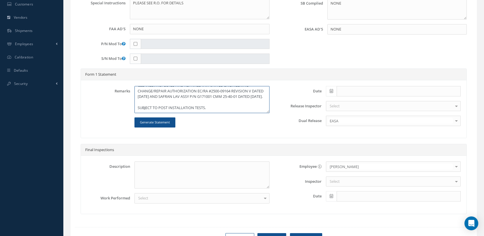
scroll to position [240, 0]
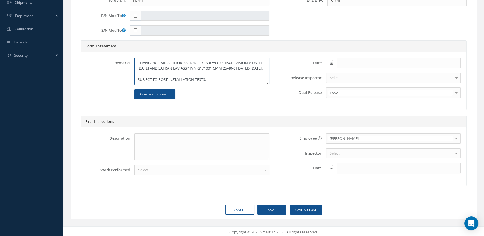
type textarea "CLEANED, INSPECTED AND REPAIRED IAW UNITED ENGINEERING CHANGE/REPAIR AUTHORIZAT…"
click at [262, 205] on button "Save" at bounding box center [271, 210] width 29 height 10
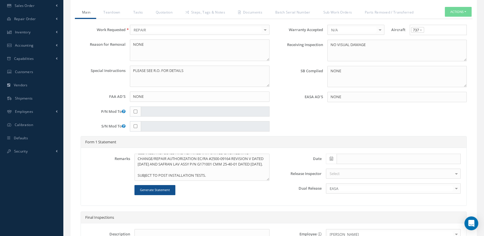
type input "SAFRAN"
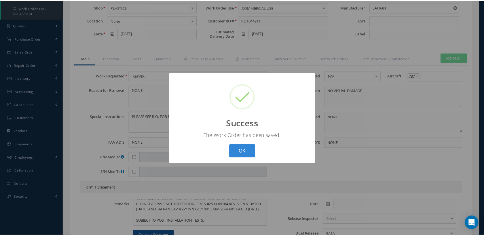
scroll to position [48, 0]
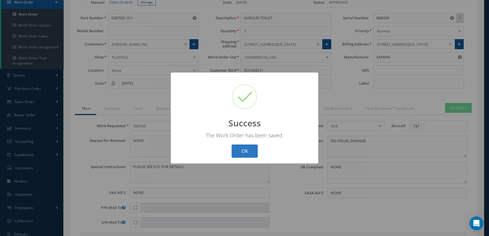
click at [242, 148] on button "OK" at bounding box center [244, 151] width 26 height 14
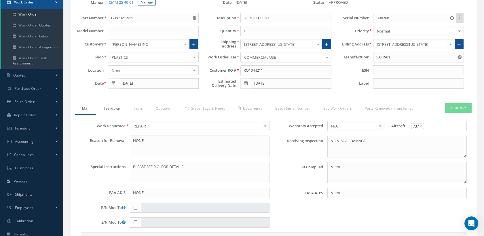
click at [117, 107] on link "Teardown" at bounding box center [111, 109] width 30 height 12
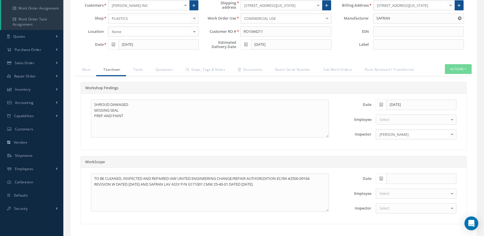
scroll to position [113, 0]
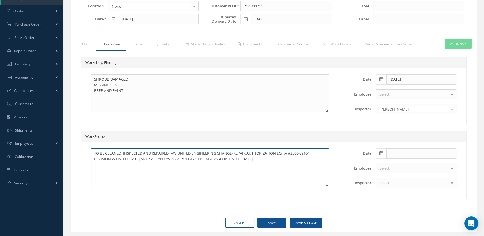
drag, startPoint x: 162, startPoint y: 157, endPoint x: 111, endPoint y: 157, distance: 50.6
click at [111, 157] on textarea "TO BE CLEANED, INSPECTED AND REPAIRED IAW UNITED ENGINEERING CHANGE/REPAIR AUTH…" at bounding box center [210, 167] width 238 height 38
paste textarea "V DATED 11 JUNE 202"
type textarea "TO BE CLEANED, INSPECTED AND REPAIRED IAW UNITED ENGINEERING CHANGE/REPAIR AUTH…"
click at [278, 220] on button "Save" at bounding box center [271, 223] width 29 height 10
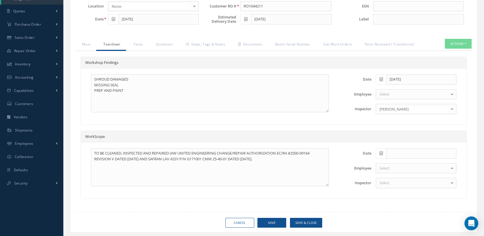
type input "SAFRAN"
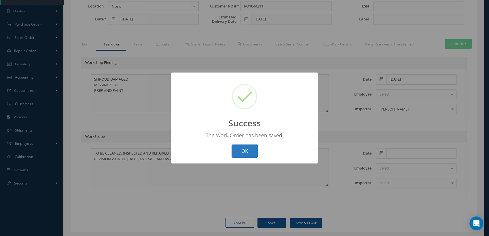
click at [244, 153] on button "OK" at bounding box center [244, 151] width 26 height 14
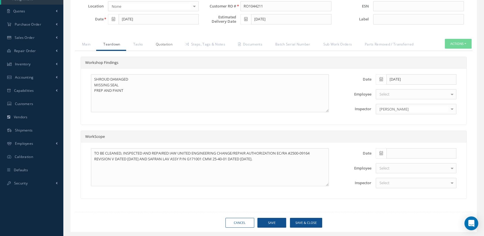
click at [173, 42] on link "Quotation" at bounding box center [163, 45] width 30 height 12
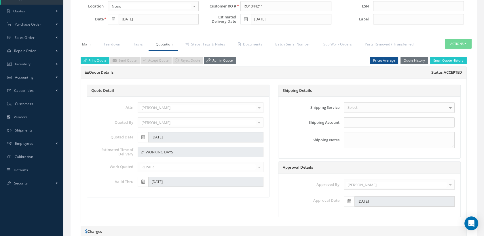
click at [84, 42] on link "Main" at bounding box center [85, 45] width 21 height 12
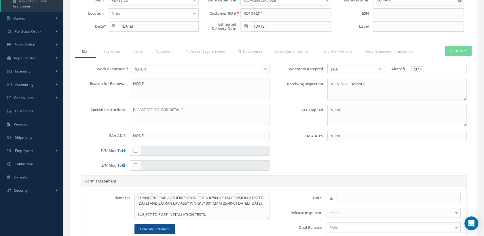
scroll to position [224, 0]
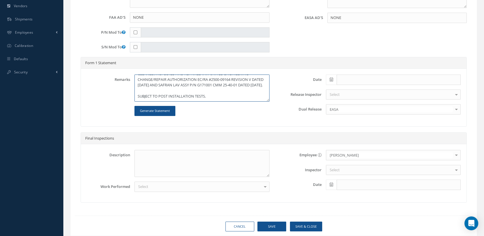
click at [231, 98] on textarea "CLEANED, INSPECTED AND REPAIRED IAW UNITED ENGINEERING CHANGE/REPAIR AUTHORIZAT…" at bounding box center [201, 88] width 135 height 27
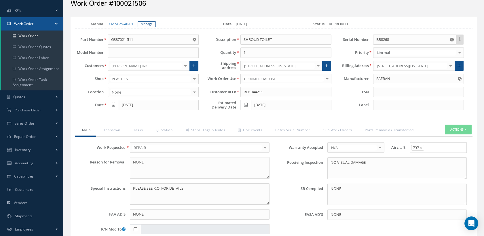
scroll to position [0, 0]
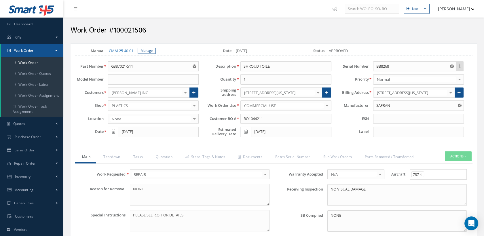
drag, startPoint x: 146, startPoint y: 28, endPoint x: 115, endPoint y: 27, distance: 31.4
click at [115, 27] on h2 "Work Order #100021506" at bounding box center [273, 30] width 406 height 9
copy h2 "100021506"
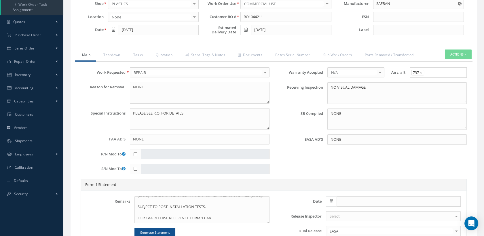
scroll to position [224, 0]
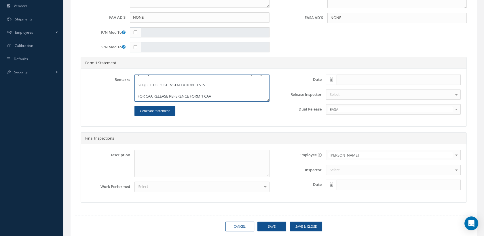
click at [216, 96] on textarea "CLEANED, INSPECTED AND REPAIRED IAW UNITED ENGINEERING CHANGE/REPAIR AUTHORIZAT…" at bounding box center [201, 88] width 135 height 27
paste textarea "100021506"
type textarea "CLEANED, INSPECTED AND REPAIRED IAW UNITED ENGINEERING CHANGE/REPAIR AUTHORIZAT…"
click at [328, 78] on span at bounding box center [331, 80] width 11 height 10
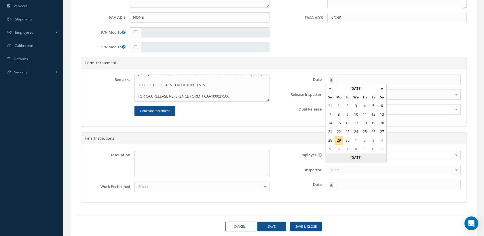
click at [357, 158] on th "Today" at bounding box center [356, 157] width 60 height 9
type input "[DATE]"
click at [335, 87] on div "Date 09/29/2025 Release Inspector Select Clare Blacklock Martin Bonner Paul Col…" at bounding box center [369, 98] width 191 height 46
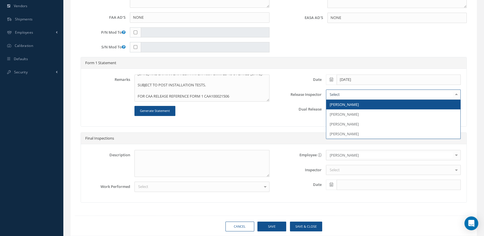
click at [339, 104] on span "[PERSON_NAME]" at bounding box center [343, 104] width 29 height 5
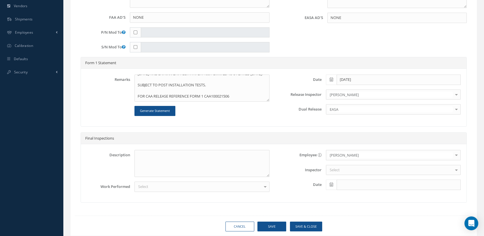
click at [330, 105] on div "EASA" at bounding box center [393, 109] width 135 height 10
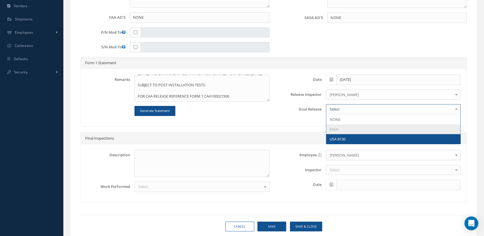
click at [341, 136] on span "USA 8130" at bounding box center [337, 138] width 16 height 5
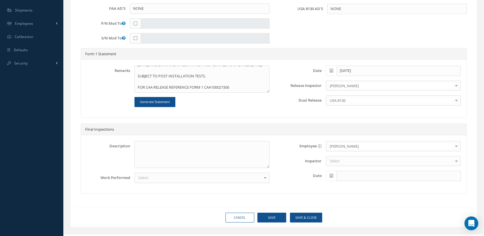
scroll to position [240, 0]
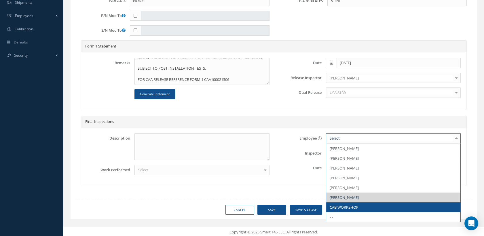
click at [345, 206] on span "CAB WORKSHOP" at bounding box center [343, 207] width 29 height 5
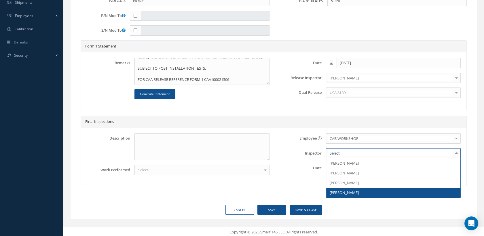
click at [352, 192] on span "[PERSON_NAME]" at bounding box center [343, 192] width 29 height 5
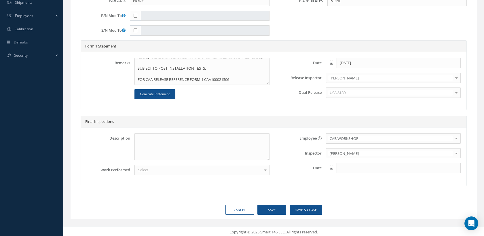
click at [334, 166] on span at bounding box center [331, 168] width 11 height 10
click at [331, 86] on th "«" at bounding box center [330, 88] width 9 height 9
click at [372, 141] on td "29" at bounding box center [373, 140] width 9 height 9
type input "[DATE]"
click at [180, 169] on div "Select" at bounding box center [201, 170] width 135 height 10
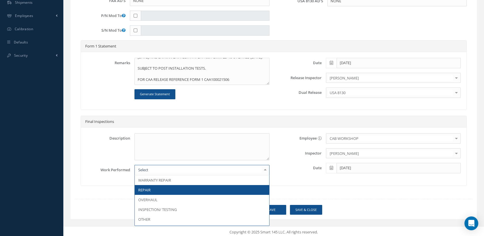
click at [150, 190] on span "REPAIR" at bounding box center [144, 189] width 12 height 5
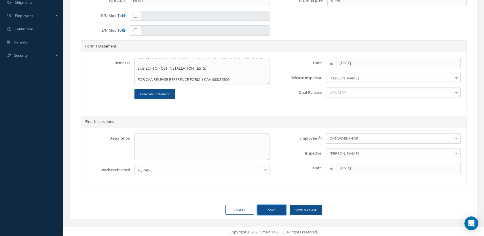
click at [273, 205] on button "Save" at bounding box center [271, 210] width 29 height 10
type input "SAFRAN"
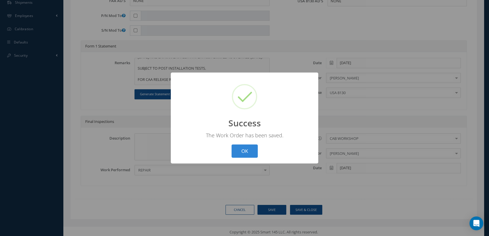
click at [230, 148] on div "OK Cancel" at bounding box center [244, 151] width 29 height 14
click at [245, 149] on button "OK" at bounding box center [244, 151] width 26 height 14
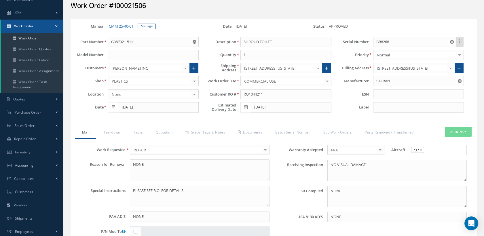
scroll to position [16, 0]
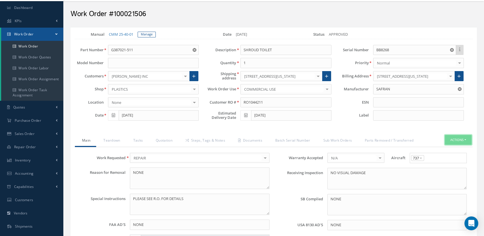
click at [453, 139] on button "Actions" at bounding box center [458, 140] width 27 height 10
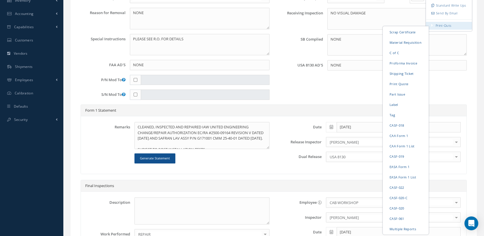
scroll to position [176, 0]
click at [396, 165] on link "EASA Form 1" at bounding box center [406, 166] width 44 height 9
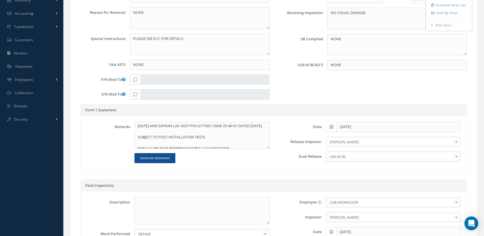
scroll to position [22, 0]
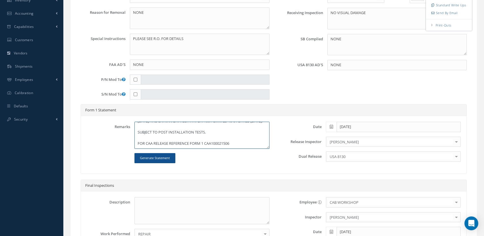
click at [150, 142] on textarea "CLEANED, INSPECTED AND REPAIRED IAW UNITED ENGINEERING CHANGE/REPAIR AUTHORIZAT…" at bounding box center [201, 135] width 135 height 27
click at [211, 142] on textarea "CLEANED, INSPECTED AND REPAIRED IAW UNITED ENGINEERING CHANGE/REPAIR AUTHORIZAT…" at bounding box center [201, 135] width 135 height 27
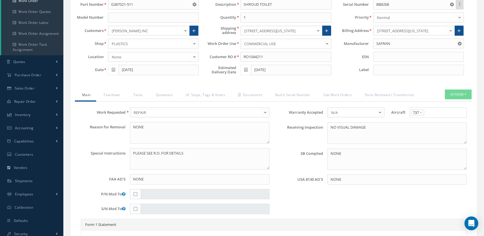
scroll to position [48, 0]
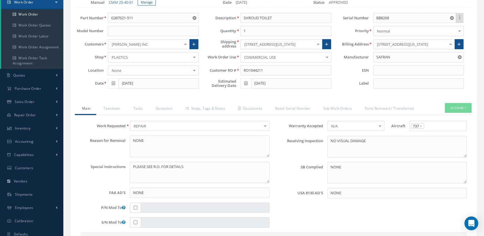
type textarea "CLEANED, INSPECTED AND REPAIRED IAW UNITED ENGINEERING CHANGE/REPAIR AUTHORIZAT…"
click at [457, 104] on button "Actions" at bounding box center [458, 108] width 27 height 10
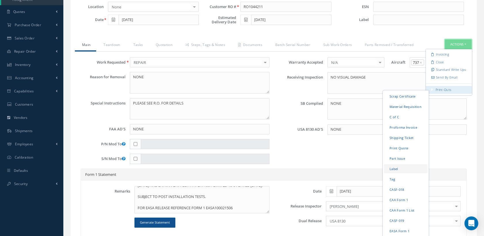
scroll to position [113, 0]
click at [396, 199] on link "CAA Form 1" at bounding box center [406, 199] width 44 height 9
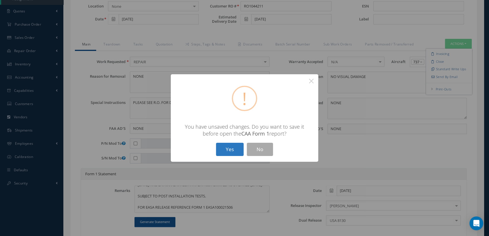
click at [238, 151] on button "Yes" at bounding box center [230, 150] width 28 height 14
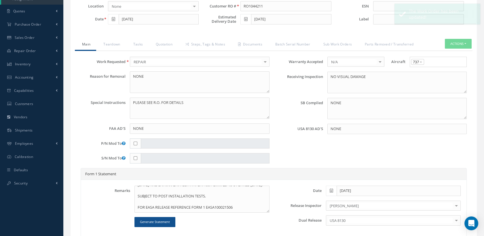
type input "SAFRAN"
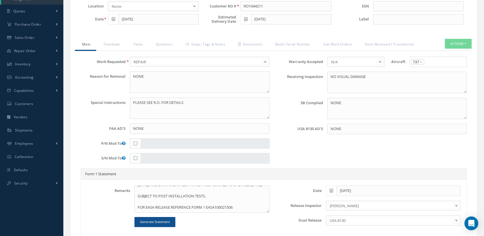
scroll to position [16, 0]
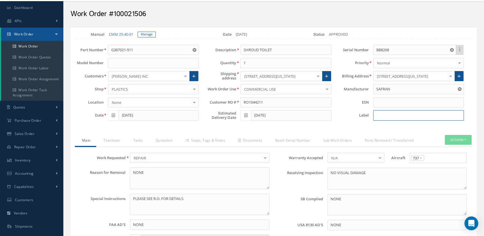
click at [414, 116] on input at bounding box center [418, 115] width 91 height 10
type input "GL 4031"
click at [456, 141] on button "Actions" at bounding box center [458, 140] width 27 height 10
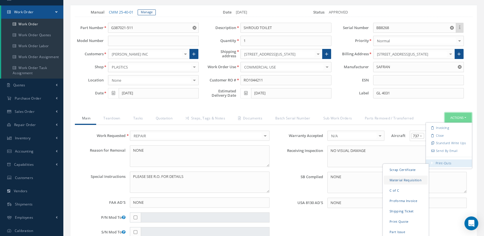
scroll to position [48, 0]
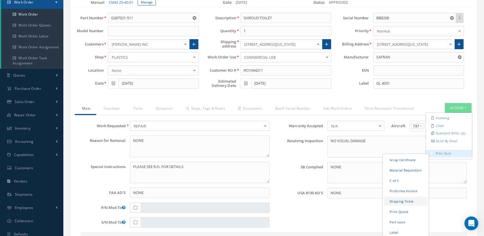
click at [410, 201] on link "Shipping Ticket" at bounding box center [406, 201] width 44 height 9
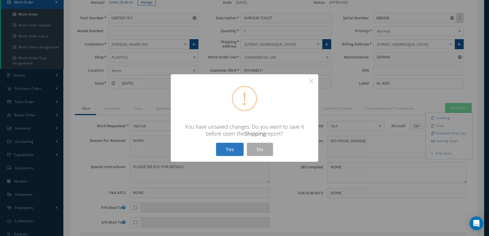
click at [235, 150] on button "Yes" at bounding box center [230, 150] width 28 height 14
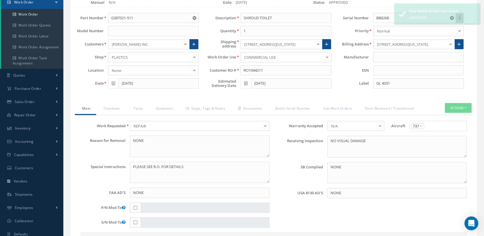
type input "SAFRAN"
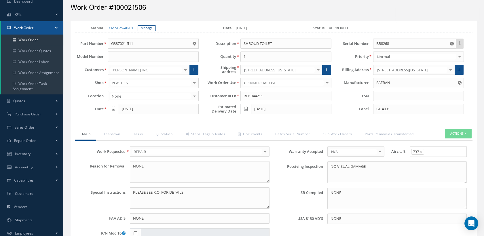
scroll to position [0, 0]
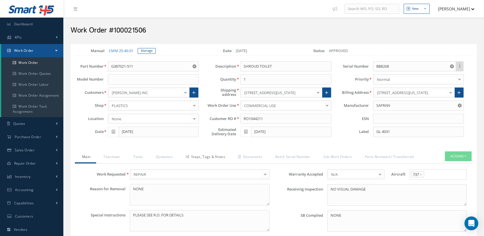
click at [221, 153] on link "Steps, Tags & Notes" at bounding box center [204, 157] width 53 height 12
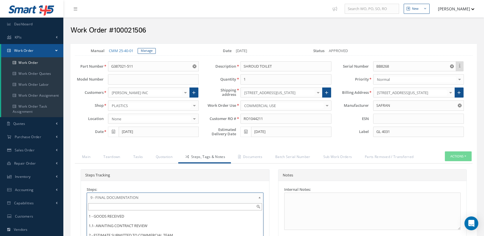
scroll to position [54, 0]
click at [230, 195] on span "9 - FINAL DOCUMENTATION" at bounding box center [172, 197] width 165 height 7
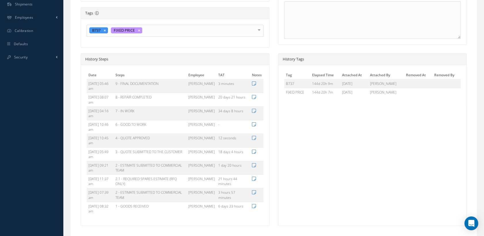
scroll to position [279, 0]
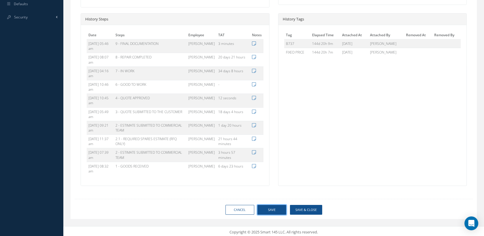
click at [268, 207] on button "Save" at bounding box center [271, 210] width 29 height 10
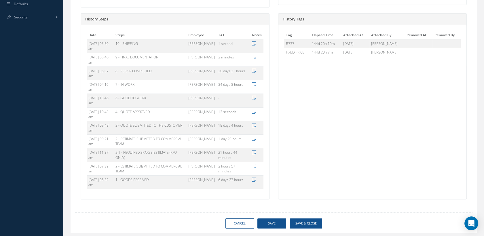
type input "SAFRAN"
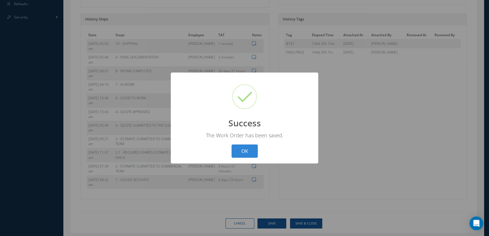
click at [260, 151] on div "? ! i Success × The Work Order has been saved. OK Cancel" at bounding box center [244, 118] width 147 height 91
click at [256, 150] on button "OK" at bounding box center [244, 151] width 26 height 14
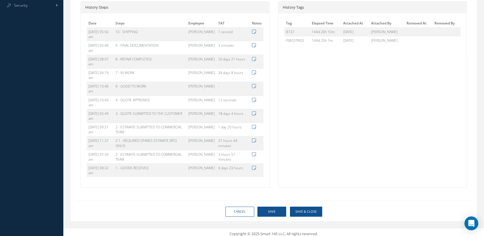
scroll to position [292, 0]
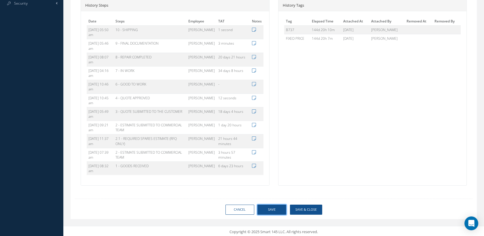
drag, startPoint x: 271, startPoint y: 209, endPoint x: 281, endPoint y: 204, distance: 11.2
click at [271, 209] on button "Save" at bounding box center [271, 210] width 29 height 10
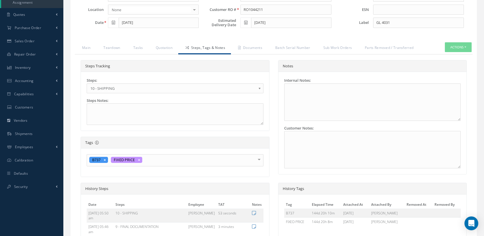
type input "SAFRAN"
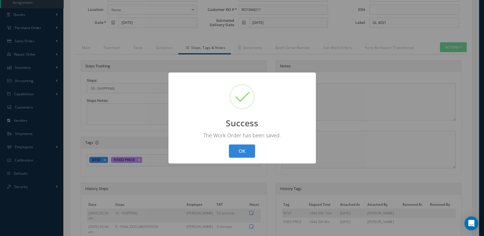
scroll to position [5, 0]
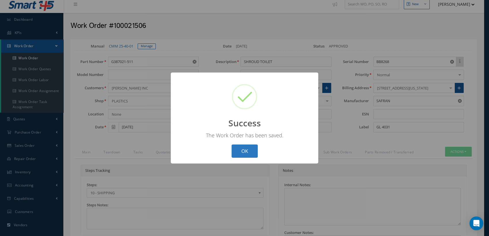
click at [254, 150] on button "OK" at bounding box center [244, 151] width 26 height 14
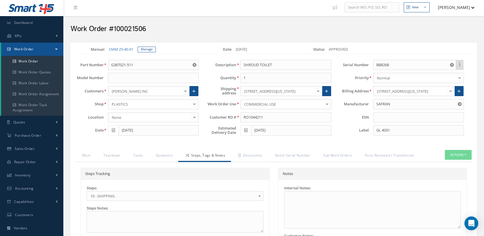
scroll to position [0, 0]
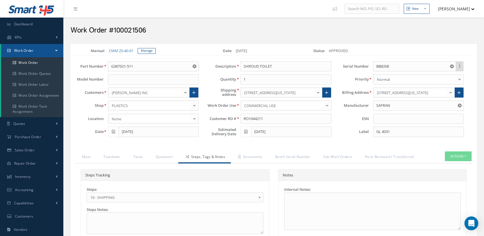
click at [454, 10] on button "[PERSON_NAME]" at bounding box center [453, 8] width 42 height 11
click at [448, 64] on link "Logout" at bounding box center [451, 68] width 46 height 10
